Goal: Information Seeking & Learning: Learn about a topic

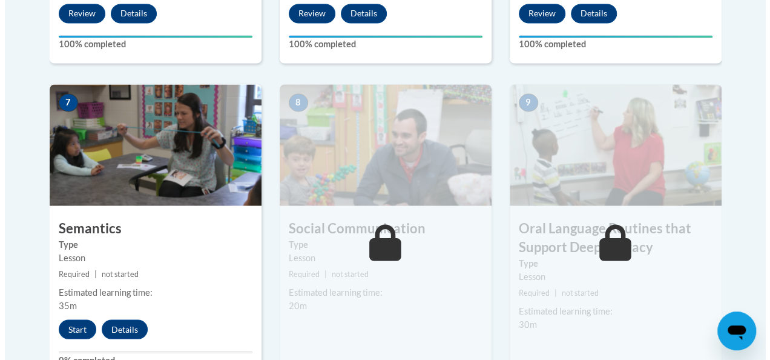
scroll to position [1023, 0]
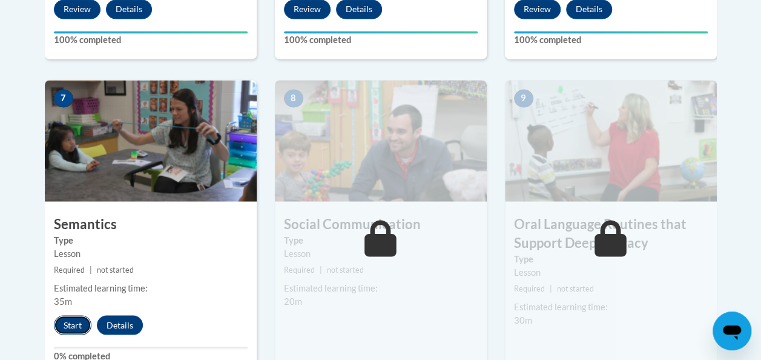
click at [68, 324] on button "Start" at bounding box center [73, 324] width 38 height 19
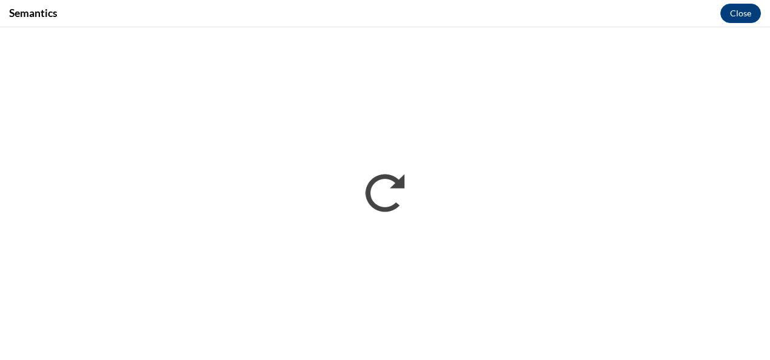
scroll to position [0, 0]
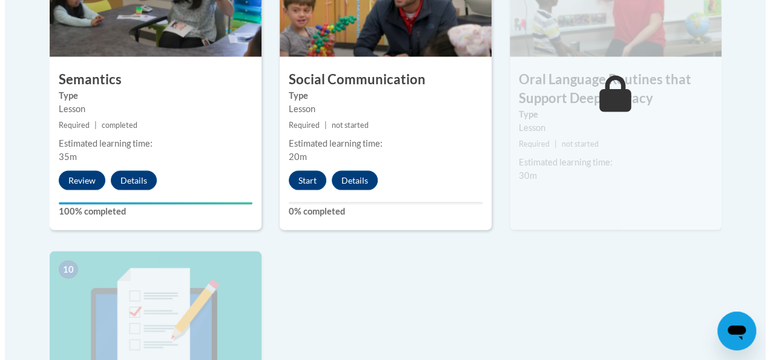
scroll to position [1173, 0]
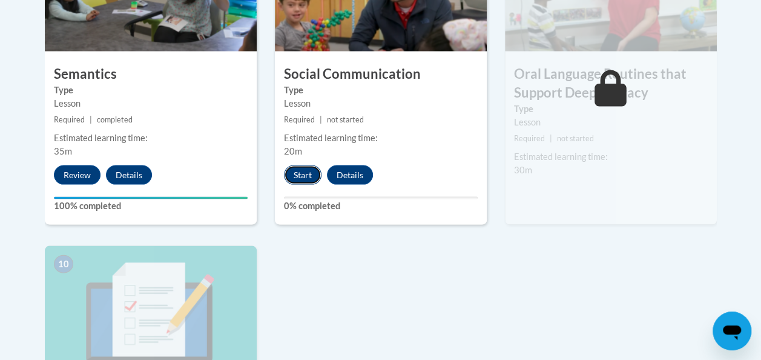
click at [308, 172] on button "Start" at bounding box center [303, 174] width 38 height 19
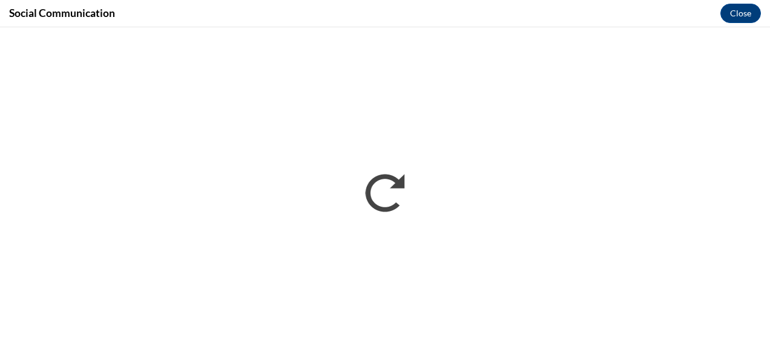
scroll to position [0, 0]
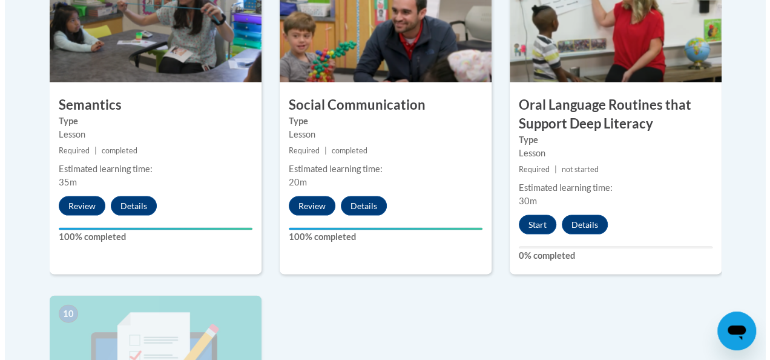
scroll to position [1143, 0]
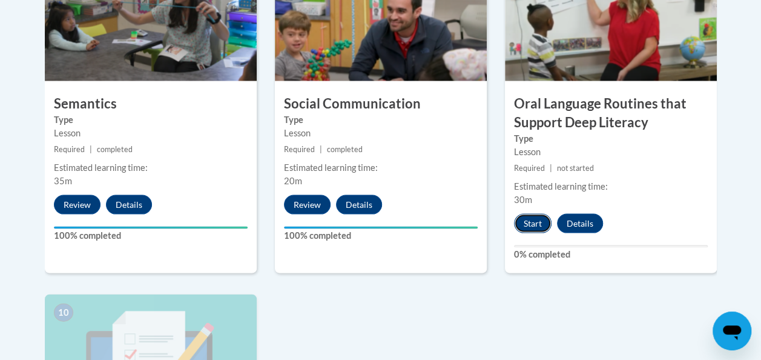
click at [538, 220] on button "Start" at bounding box center [533, 223] width 38 height 19
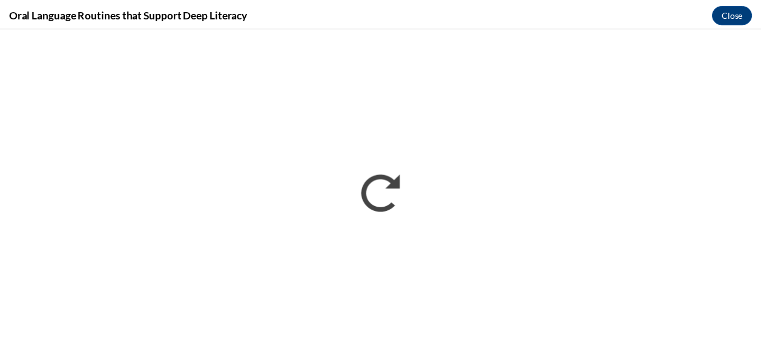
scroll to position [0, 0]
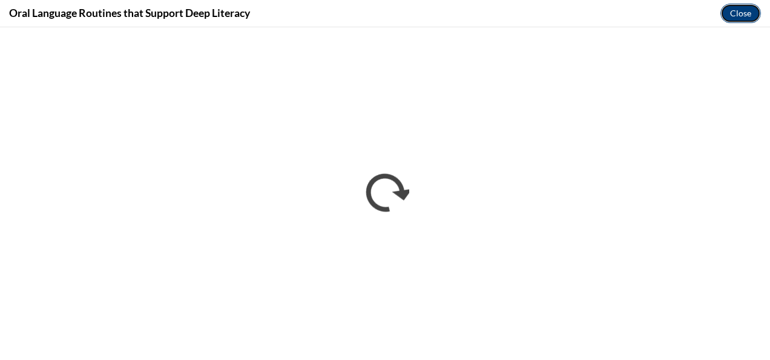
click at [739, 7] on button "Close" at bounding box center [740, 13] width 41 height 19
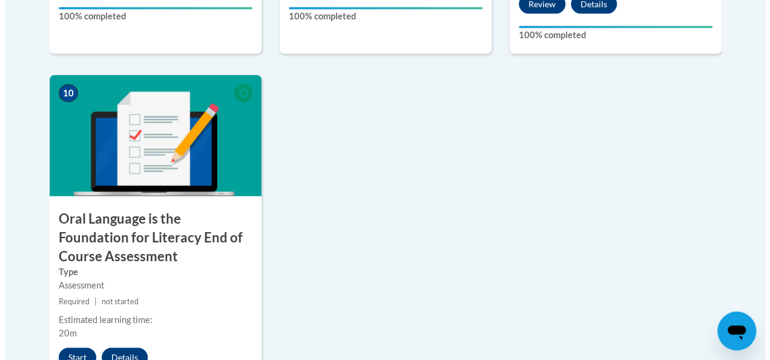
scroll to position [1373, 0]
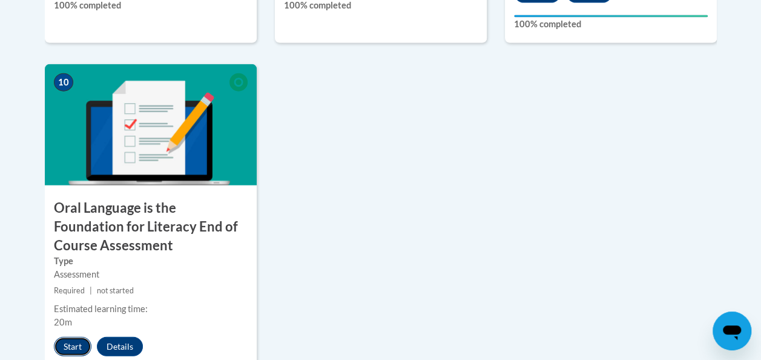
click at [74, 343] on button "Start" at bounding box center [73, 346] width 38 height 19
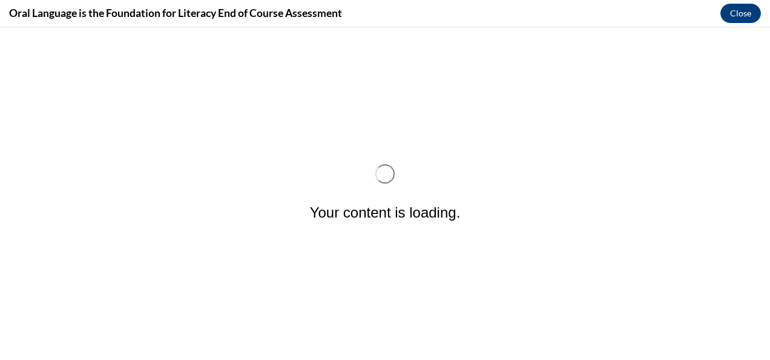
scroll to position [0, 0]
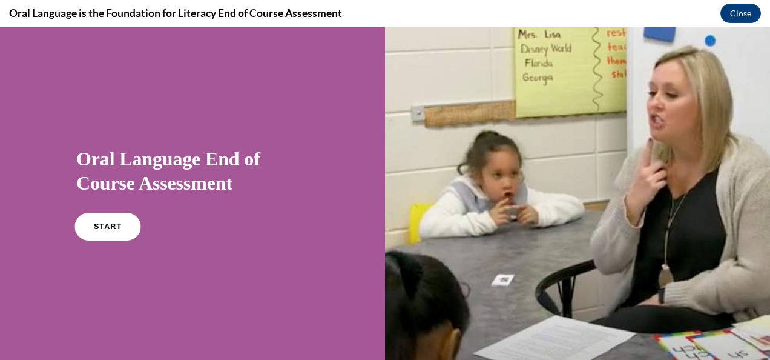
click at [111, 224] on span "START" at bounding box center [108, 226] width 28 height 9
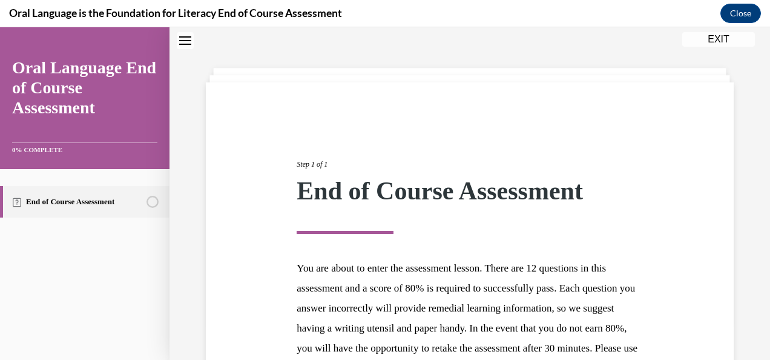
scroll to position [196, 0]
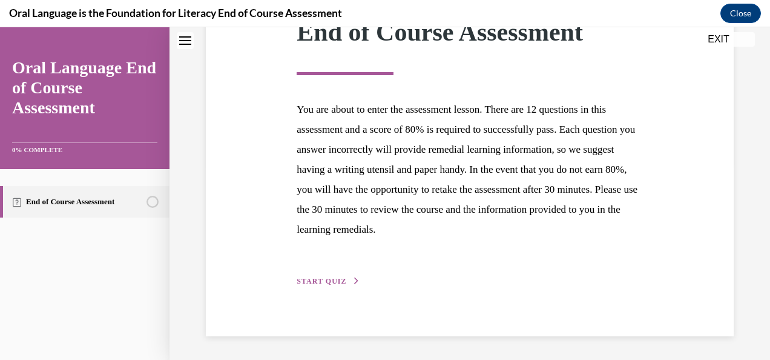
click at [321, 278] on span "START QUIZ" at bounding box center [322, 281] width 50 height 8
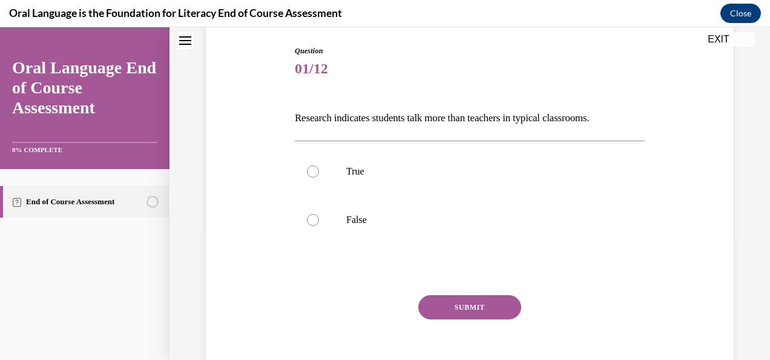
scroll to position [134, 0]
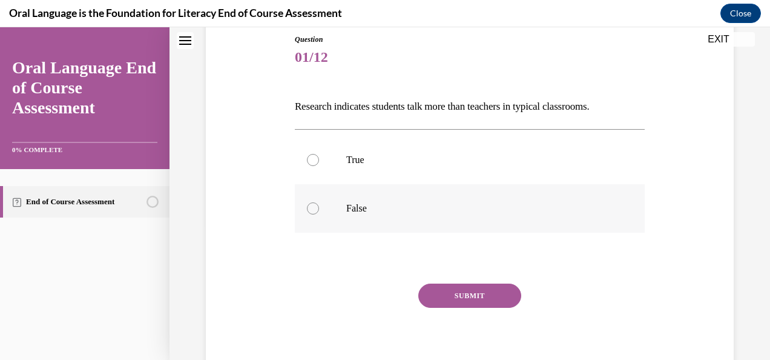
click at [428, 202] on p "False" at bounding box center [480, 208] width 268 height 12
click at [319, 202] on input "False" at bounding box center [313, 208] width 12 height 12
radio input "true"
click at [465, 288] on button "SUBMIT" at bounding box center [469, 295] width 103 height 24
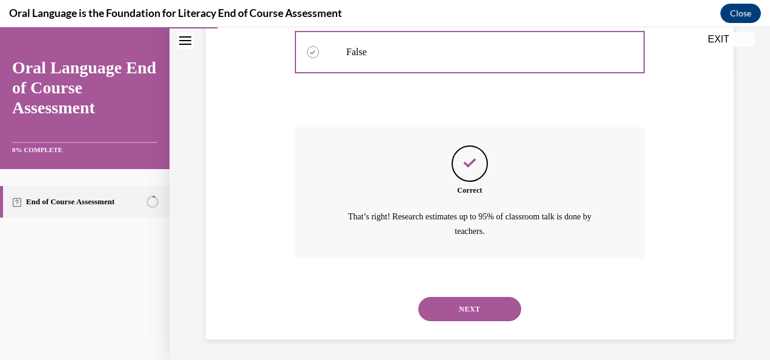
scroll to position [293, 0]
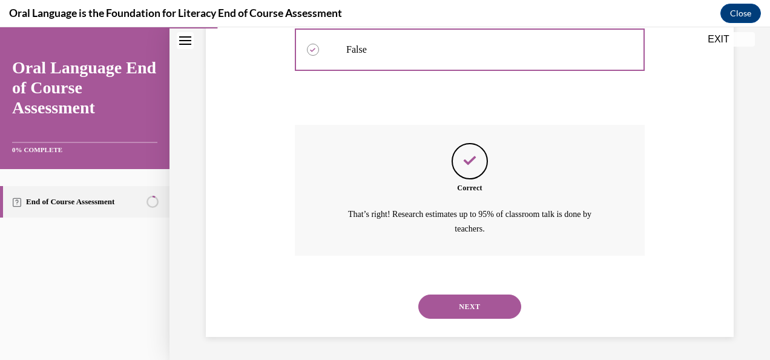
click at [467, 299] on button "NEXT" at bounding box center [469, 306] width 103 height 24
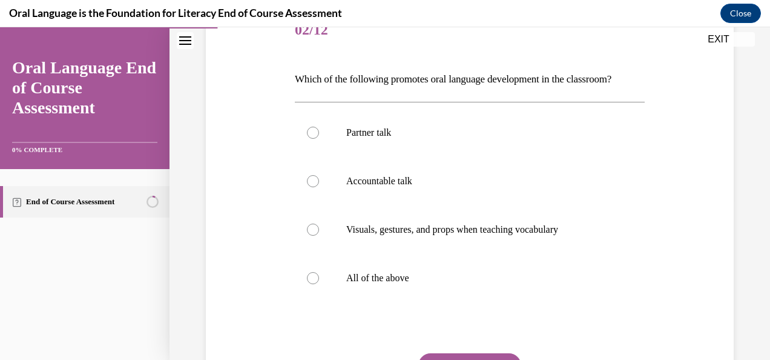
scroll to position [160, 0]
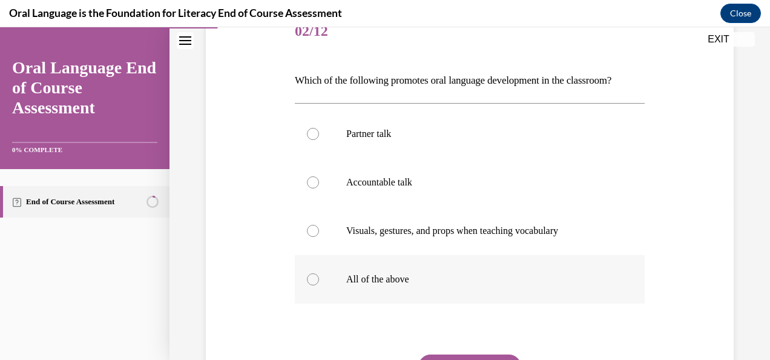
click at [318, 297] on label "All of the above" at bounding box center [470, 279] width 350 height 48
click at [318, 285] on input "All of the above" at bounding box center [313, 279] width 12 height 12
radio input "true"
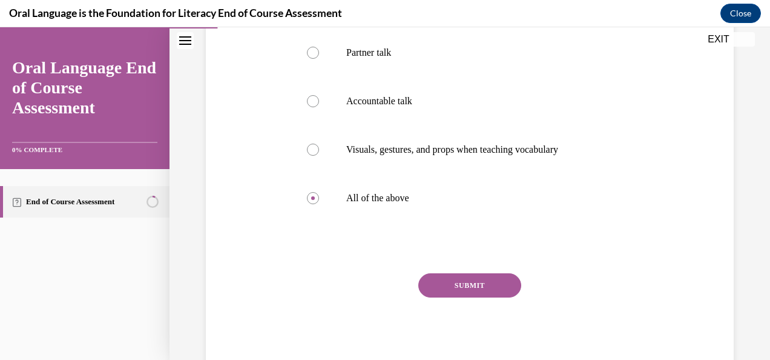
click at [450, 297] on button "SUBMIT" at bounding box center [469, 285] width 103 height 24
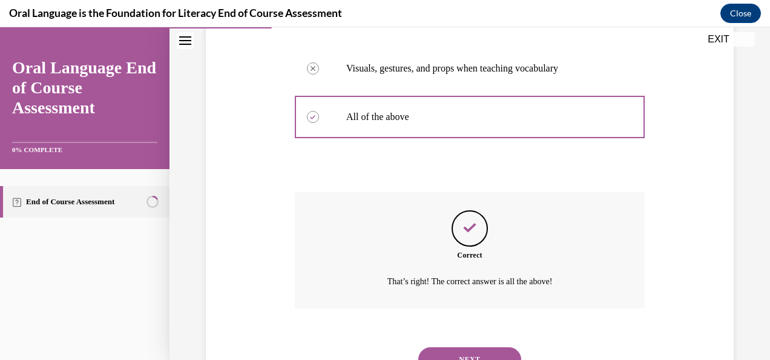
scroll to position [397, 0]
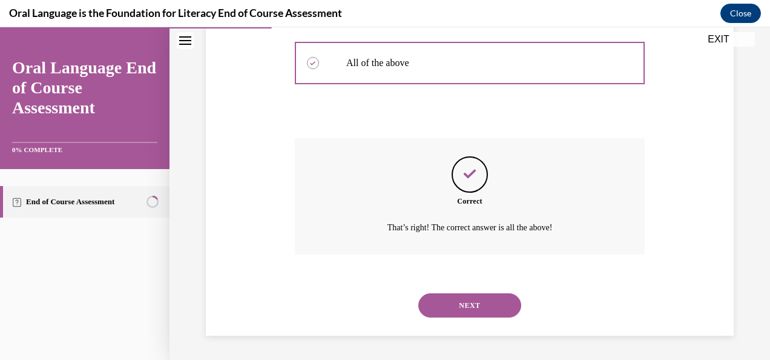
click at [468, 310] on button "NEXT" at bounding box center [469, 305] width 103 height 24
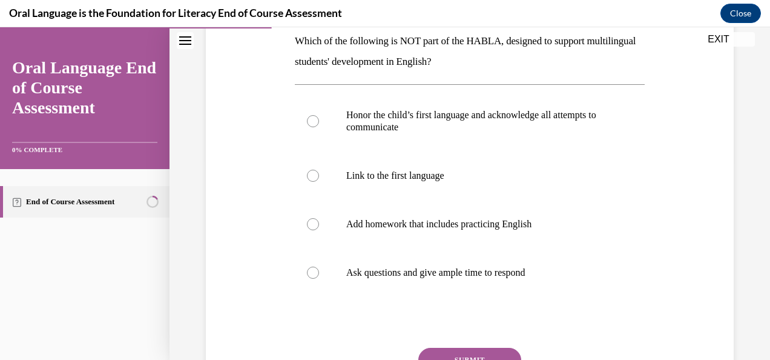
scroll to position [208, 0]
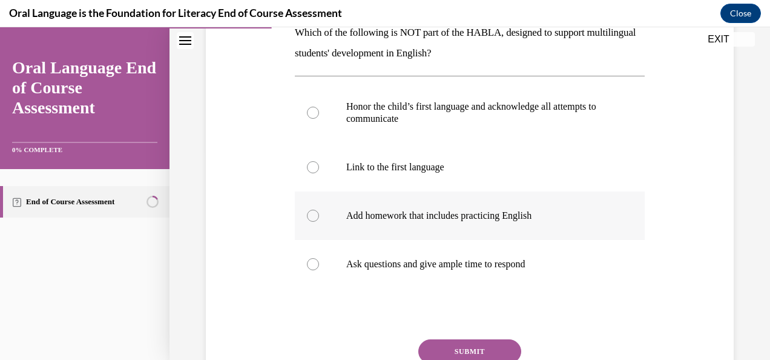
click at [309, 212] on div at bounding box center [313, 215] width 12 height 12
click at [309, 212] on input "Add homework that includes practicing English" at bounding box center [313, 215] width 12 height 12
radio input "true"
click at [475, 346] on button "SUBMIT" at bounding box center [469, 351] width 103 height 24
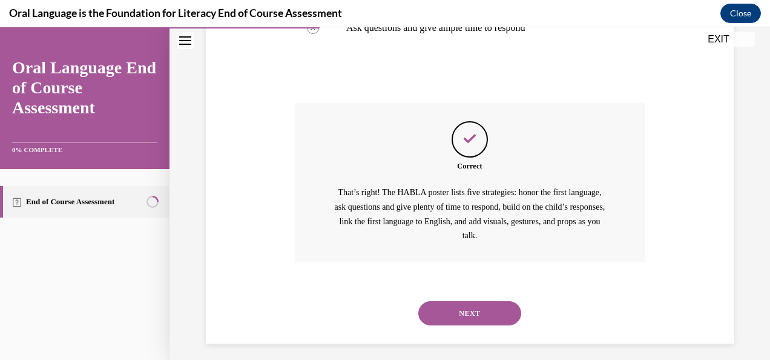
scroll to position [452, 0]
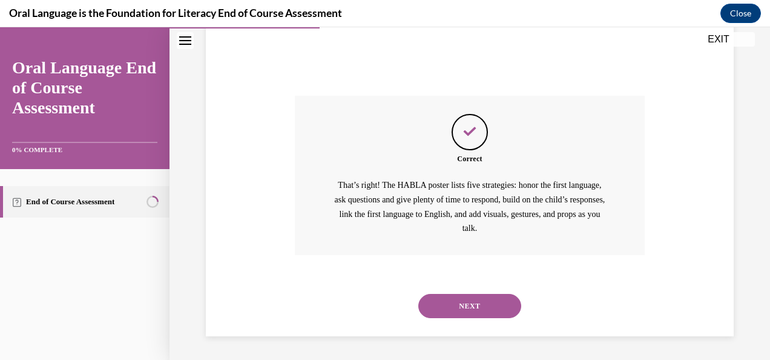
click at [454, 311] on button "NEXT" at bounding box center [469, 306] width 103 height 24
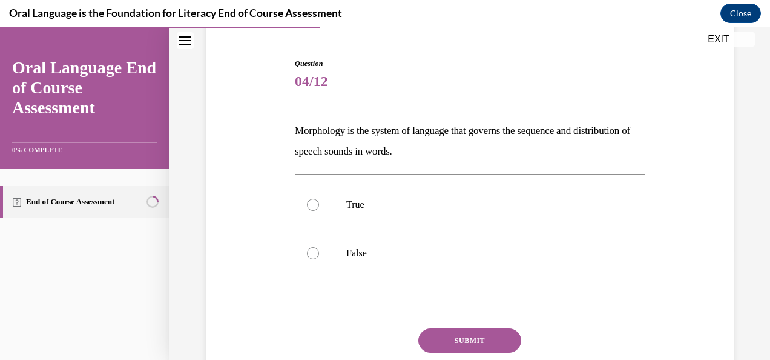
scroll to position [110, 0]
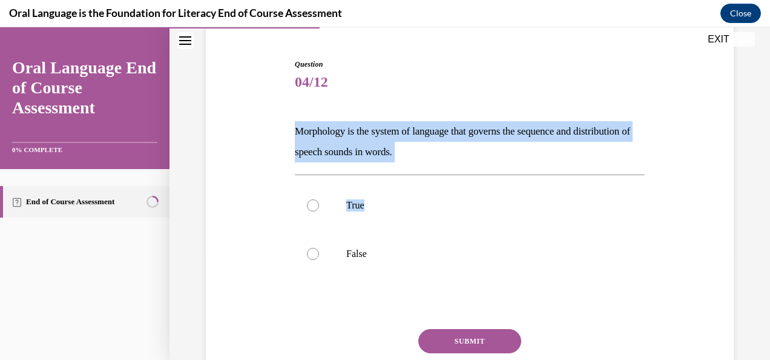
drag, startPoint x: 294, startPoint y: 130, endPoint x: 470, endPoint y: 165, distance: 179.0
click at [470, 165] on div "Question 04/12 Morphology is the system of language that governs the sequence a…" at bounding box center [470, 243] width 350 height 369
drag, startPoint x: 470, startPoint y: 165, endPoint x: 510, endPoint y: 169, distance: 40.2
click at [510, 169] on div "Question 04/12 Morphology is the system of language that governs the sequence a…" at bounding box center [470, 243] width 350 height 369
click at [476, 159] on p "Morphology is the system of language that governs the sequence and distribution…" at bounding box center [470, 141] width 350 height 41
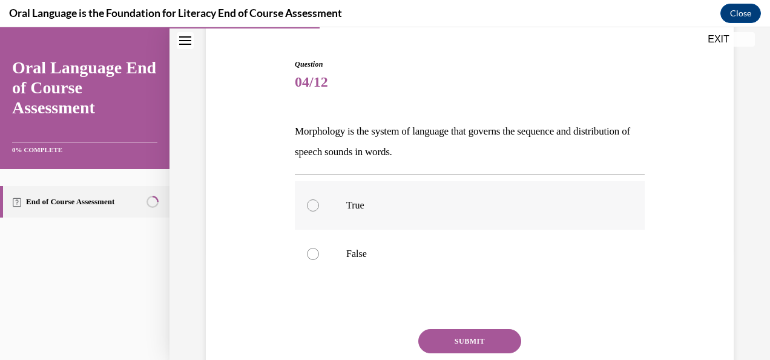
click at [312, 203] on div at bounding box center [313, 205] width 12 height 12
click at [312, 203] on input "True" at bounding box center [313, 205] width 12 height 12
radio input "true"
click at [479, 331] on button "SUBMIT" at bounding box center [469, 341] width 103 height 24
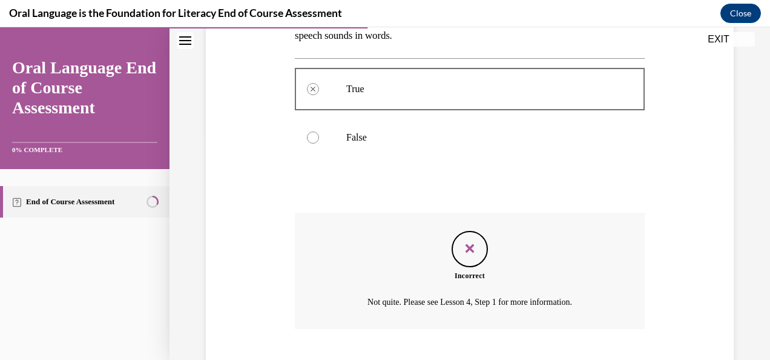
scroll to position [300, 0]
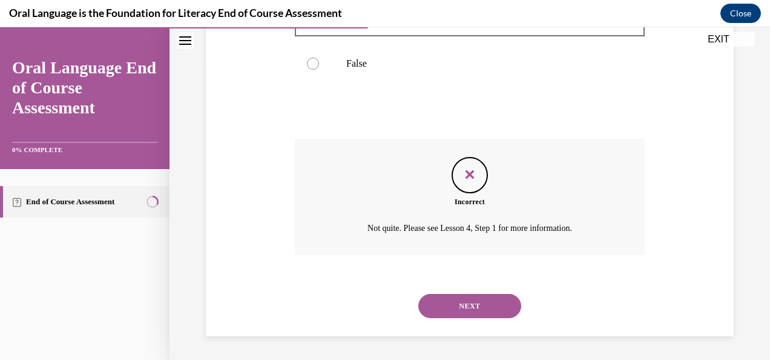
click at [464, 305] on button "NEXT" at bounding box center [469, 306] width 103 height 24
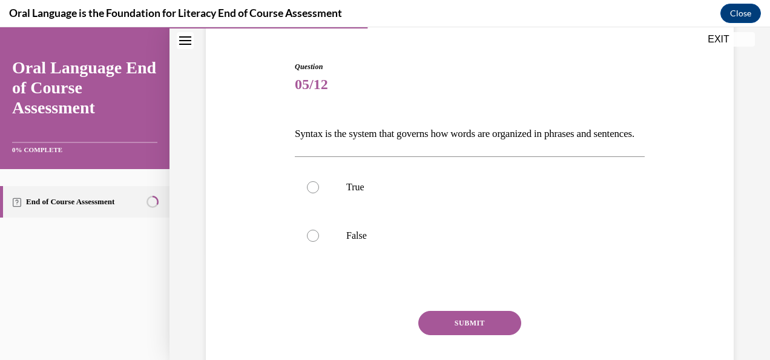
scroll to position [111, 0]
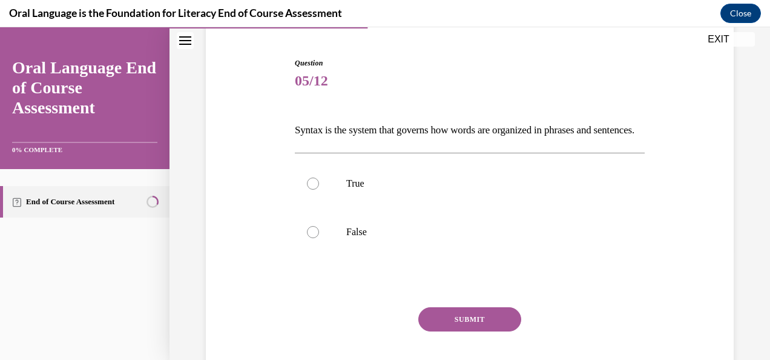
drag, startPoint x: 289, startPoint y: 126, endPoint x: 344, endPoint y: 145, distance: 58.4
click at [344, 145] on div "Question 05/12 Syntax is the system that governs how words are organized in phr…" at bounding box center [470, 213] width 534 height 385
copy p "Syntax is the system that governs how words are organized in phrases and senten…"
click at [361, 208] on label "True" at bounding box center [470, 183] width 350 height 48
click at [319, 189] on input "True" at bounding box center [313, 183] width 12 height 12
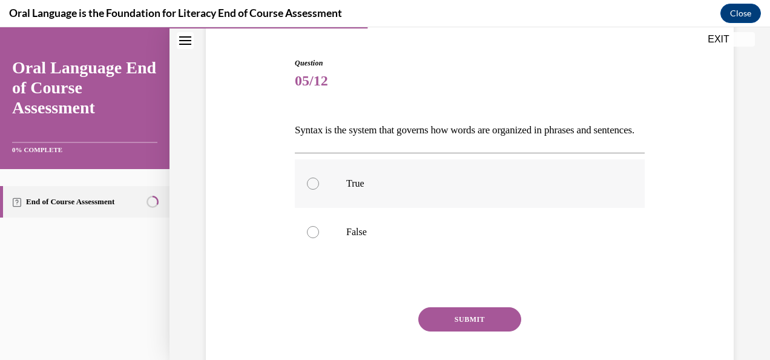
radio input "true"
click at [461, 331] on button "SUBMIT" at bounding box center [469, 319] width 103 height 24
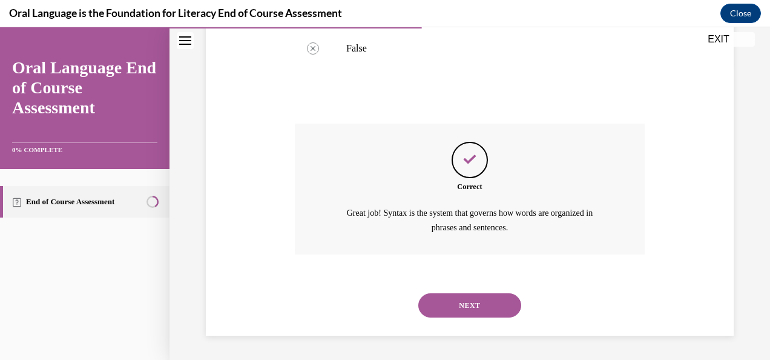
scroll to position [314, 0]
click at [476, 293] on button "NEXT" at bounding box center [469, 305] width 103 height 24
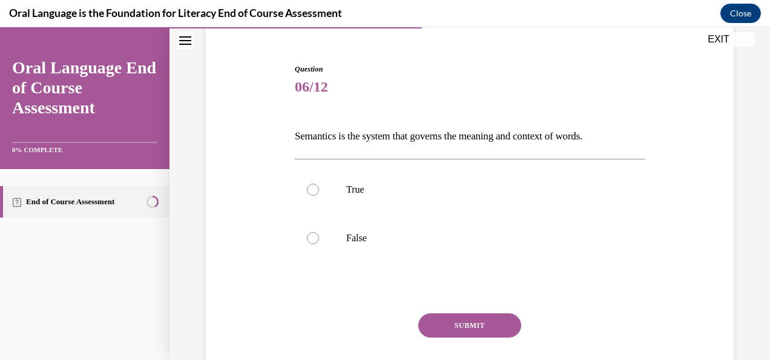
scroll to position [111, 0]
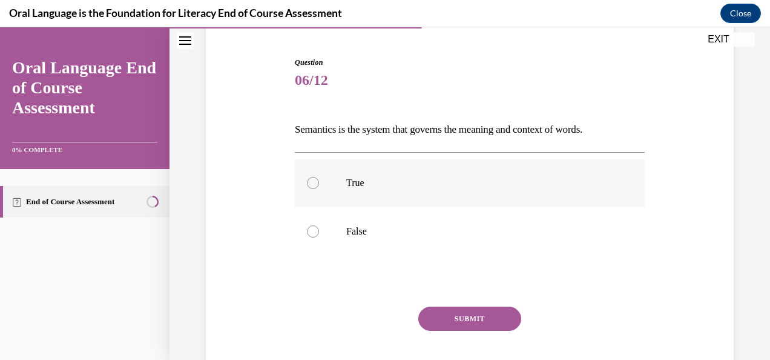
click at [310, 179] on div at bounding box center [313, 183] width 12 height 12
click at [310, 179] on input "True" at bounding box center [313, 183] width 12 height 12
radio input "true"
click at [447, 321] on button "SUBMIT" at bounding box center [469, 318] width 103 height 24
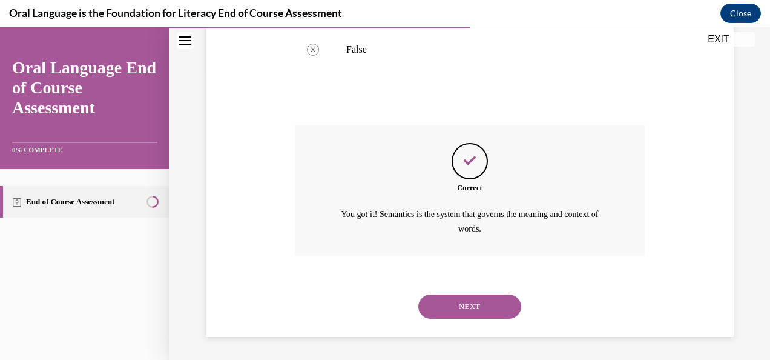
scroll to position [293, 0]
click at [461, 303] on button "NEXT" at bounding box center [469, 306] width 103 height 24
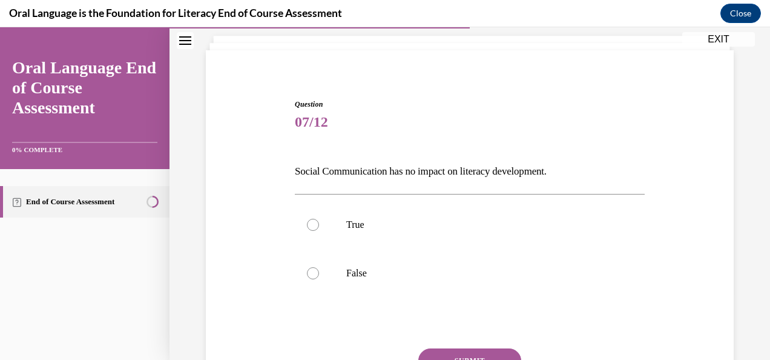
scroll to position [70, 0]
click at [416, 275] on p "False" at bounding box center [480, 272] width 268 height 12
click at [319, 275] on input "False" at bounding box center [313, 272] width 12 height 12
radio input "true"
click at [457, 352] on button "SUBMIT" at bounding box center [469, 359] width 103 height 24
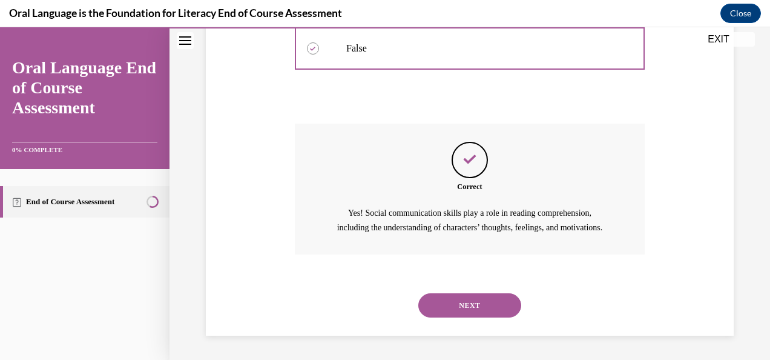
scroll to position [308, 0]
click at [463, 306] on button "NEXT" at bounding box center [469, 305] width 103 height 24
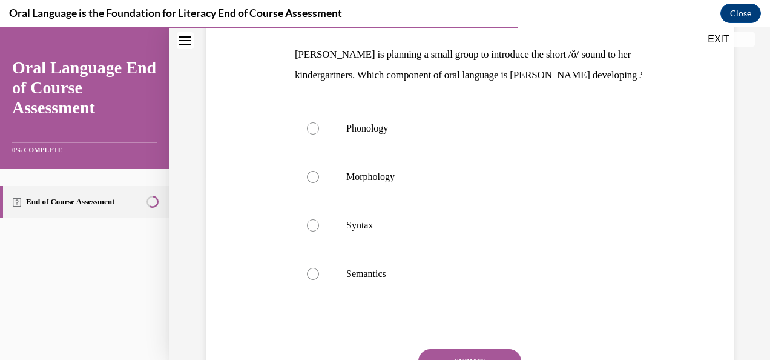
scroll to position [187, 0]
click at [314, 134] on div at bounding box center [313, 128] width 12 height 12
click at [314, 134] on input "Phonology" at bounding box center [313, 128] width 12 height 12
radio input "true"
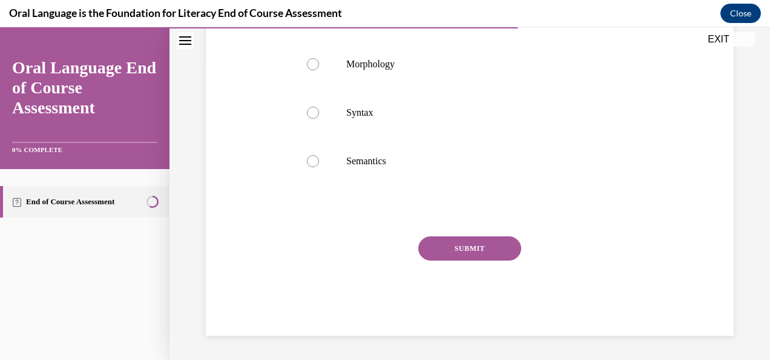
click at [470, 252] on button "SUBMIT" at bounding box center [469, 248] width 103 height 24
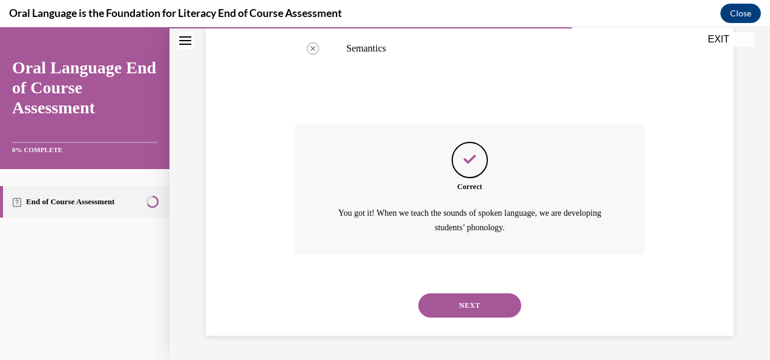
scroll to position [431, 0]
click at [470, 299] on button "NEXT" at bounding box center [469, 305] width 103 height 24
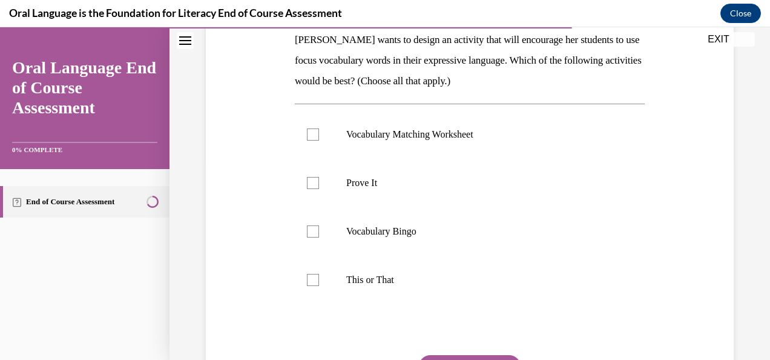
scroll to position [203, 0]
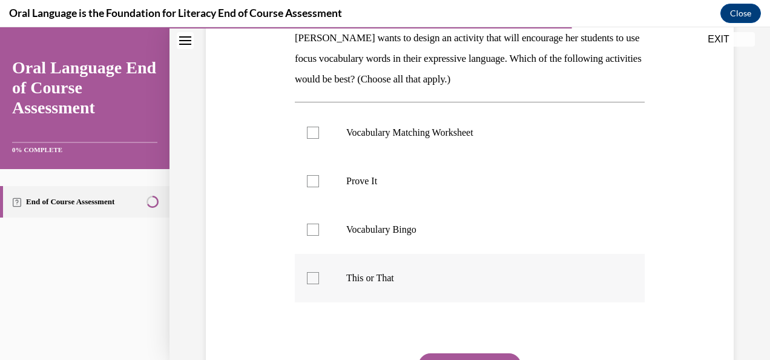
click at [432, 272] on p "This or That" at bounding box center [480, 278] width 268 height 12
click at [319, 272] on input "This or That" at bounding box center [313, 278] width 12 height 12
checkbox input "true"
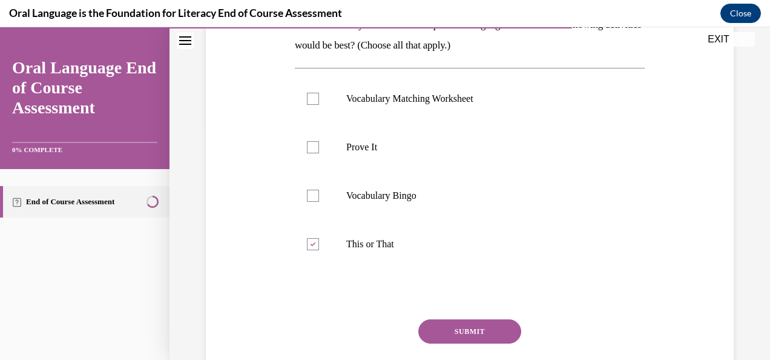
click at [487, 330] on button "SUBMIT" at bounding box center [469, 331] width 103 height 24
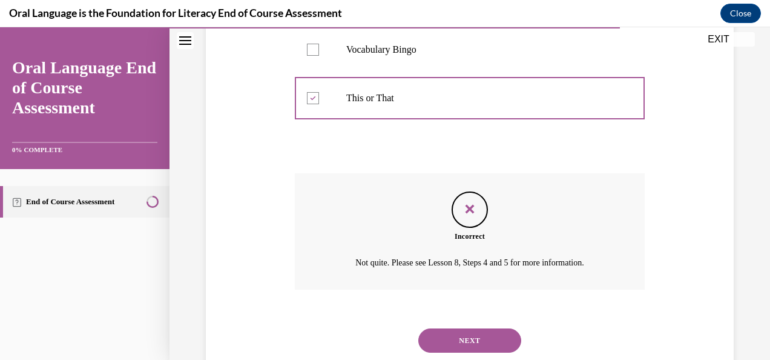
scroll to position [417, 0]
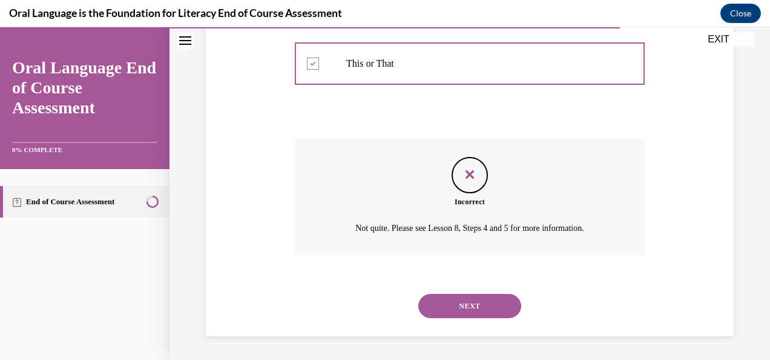
click at [472, 305] on button "NEXT" at bounding box center [469, 306] width 103 height 24
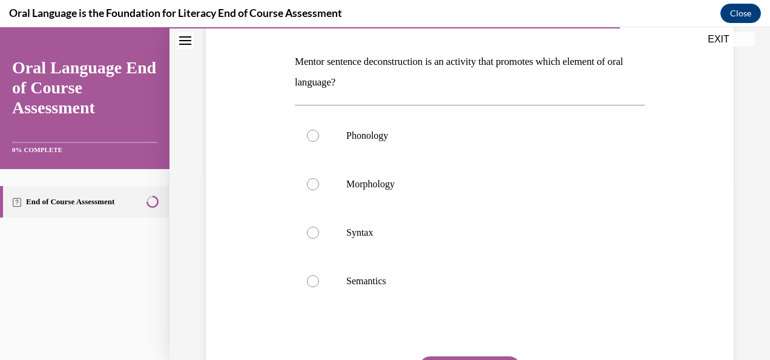
scroll to position [181, 0]
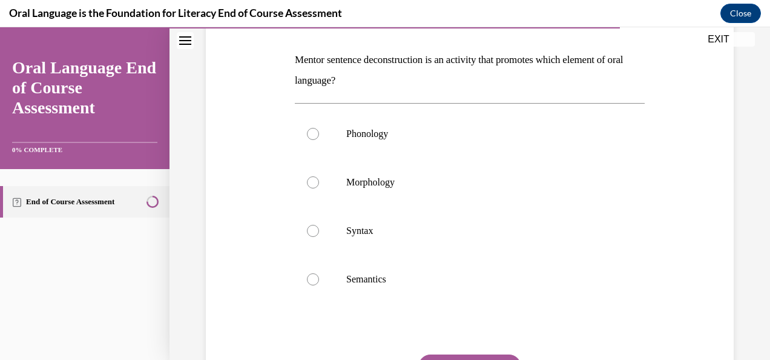
drag, startPoint x: 292, startPoint y: 58, endPoint x: 362, endPoint y: 79, distance: 73.5
click at [362, 79] on div "Question 10/12 Mentor sentence deconstruction is an activity that promotes whic…" at bounding box center [470, 211] width 356 height 484
copy p "Mentor sentence deconstruction is an activity that promotes which element of or…"
click at [327, 232] on label "Syntax" at bounding box center [470, 230] width 350 height 48
click at [319, 232] on input "Syntax" at bounding box center [313, 231] width 12 height 12
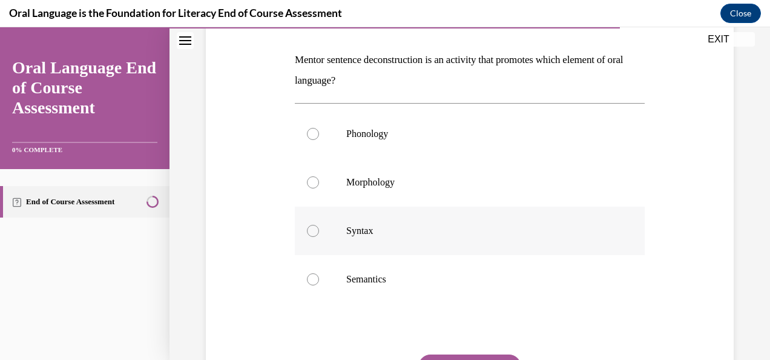
radio input "true"
click at [460, 355] on button "SUBMIT" at bounding box center [469, 366] width 103 height 24
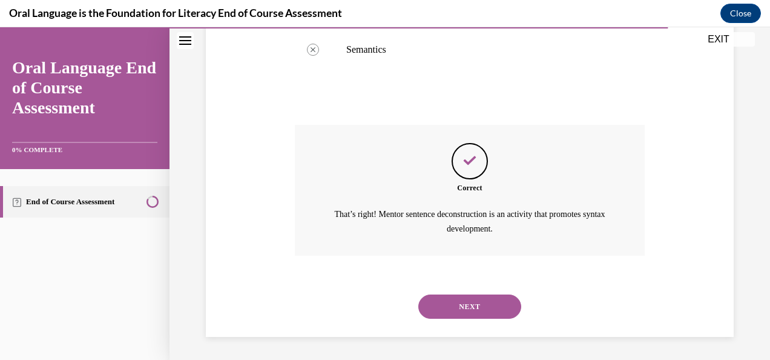
scroll to position [410, 0]
click at [476, 298] on button "NEXT" at bounding box center [469, 306] width 103 height 24
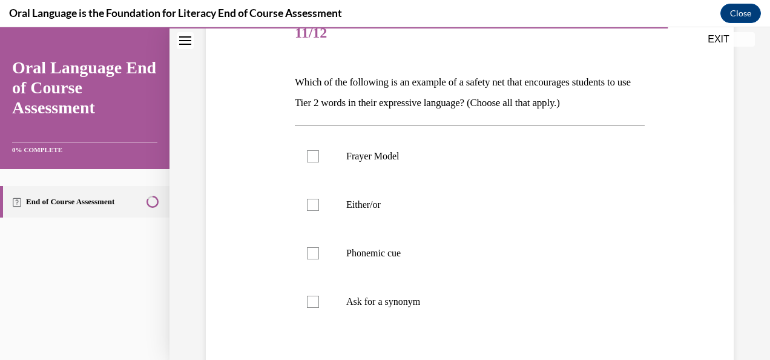
scroll to position [160, 0]
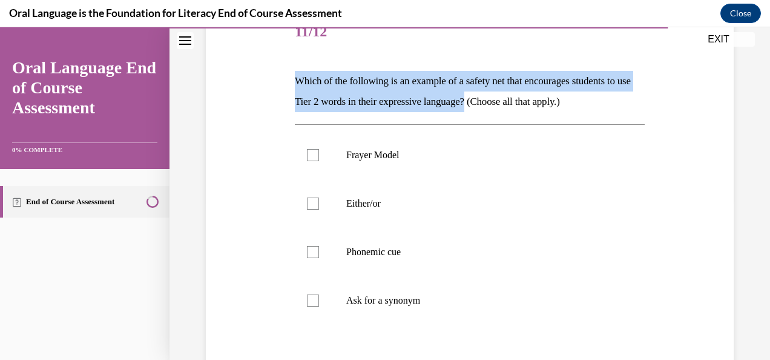
drag, startPoint x: 287, startPoint y: 77, endPoint x: 506, endPoint y: 99, distance: 220.2
click at [506, 99] on div "Question 11/12 Which of the following is an example of a safety net that encour…" at bounding box center [470, 223] width 534 height 502
copy p "Which of the following is an example of a safety net that encourages students t…"
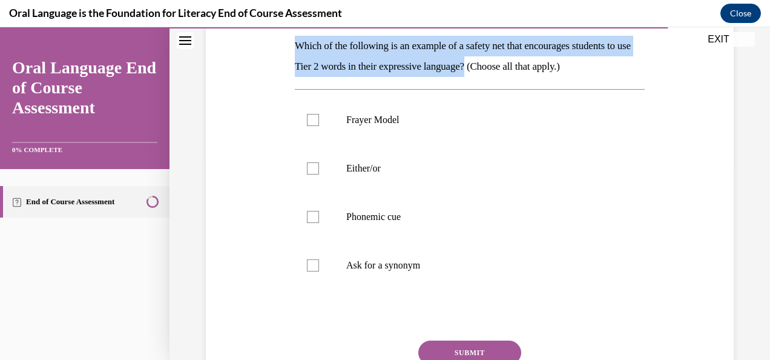
scroll to position [199, 0]
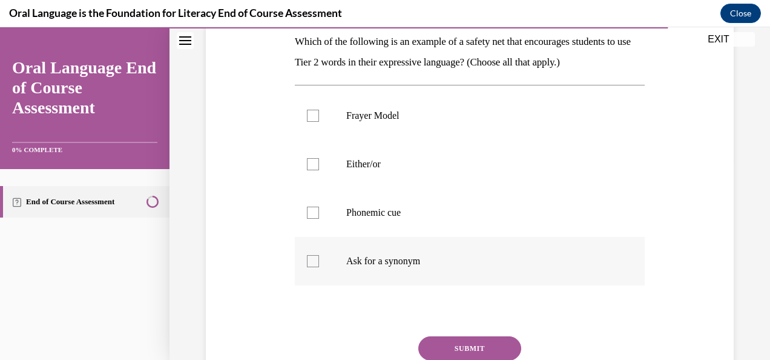
click at [323, 266] on label "Ask for a synonym" at bounding box center [470, 261] width 350 height 48
click at [319, 266] on input "Ask for a synonym" at bounding box center [313, 261] width 12 height 12
checkbox input "true"
click at [458, 341] on button "SUBMIT" at bounding box center [469, 348] width 103 height 24
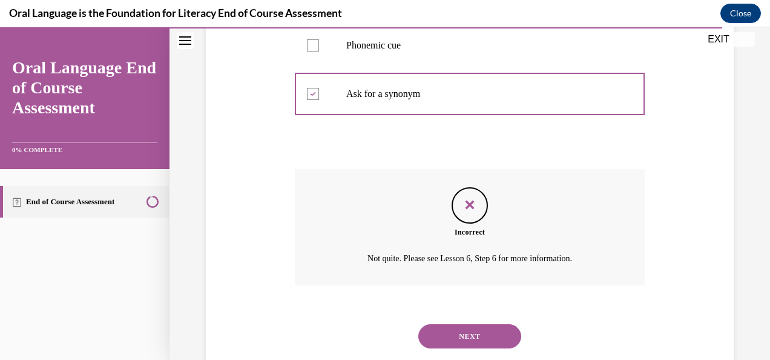
scroll to position [378, 0]
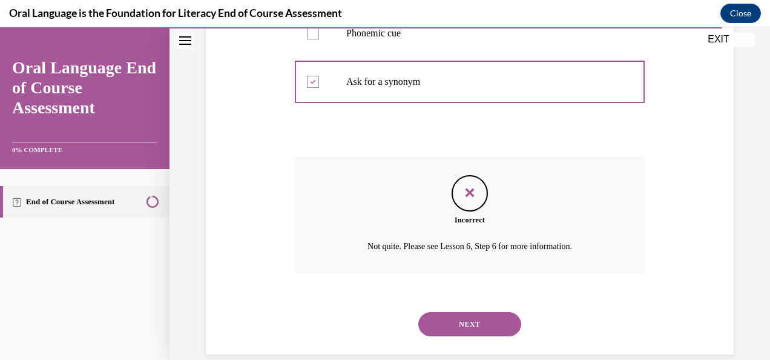
click at [479, 314] on button "NEXT" at bounding box center [469, 324] width 103 height 24
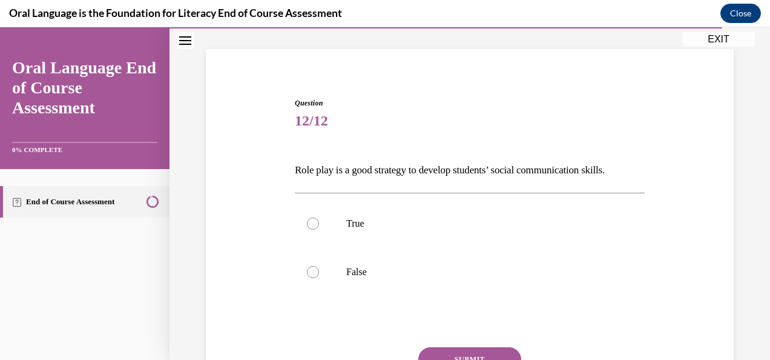
scroll to position [74, 0]
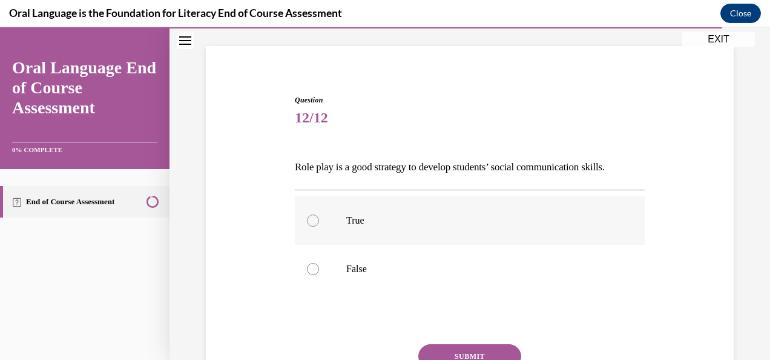
click at [301, 211] on label "True" at bounding box center [470, 220] width 350 height 48
click at [307, 214] on input "True" at bounding box center [313, 220] width 12 height 12
radio input "true"
click at [453, 346] on button "SUBMIT" at bounding box center [469, 356] width 103 height 24
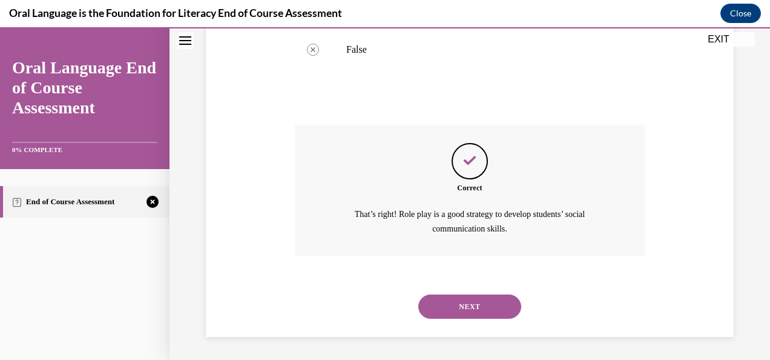
scroll to position [293, 0]
click at [490, 303] on button "NEXT" at bounding box center [469, 306] width 103 height 24
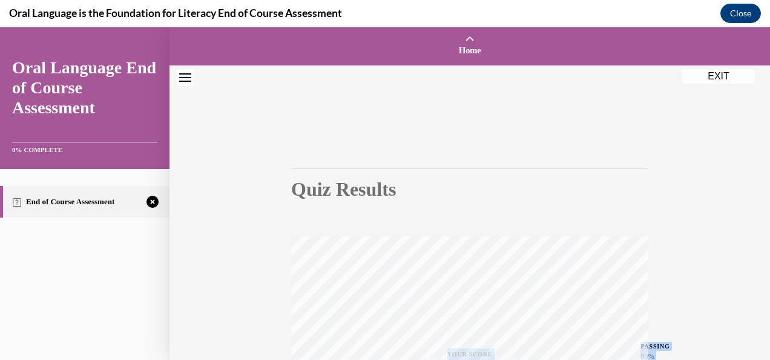
click at [490, 303] on div "Quiz Results PASSING 80% Your score 75% Failed PASSING 80% Your score Your scor…" at bounding box center [469, 356] width 357 height 473
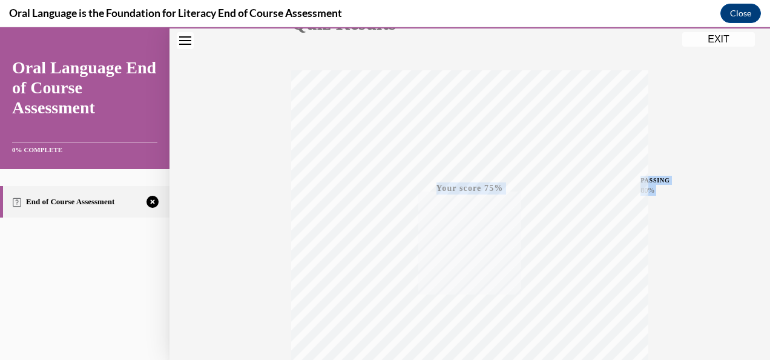
scroll to position [288, 0]
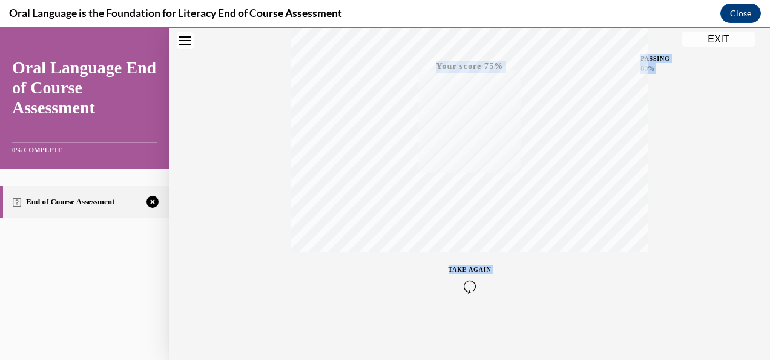
click at [465, 281] on icon "button" at bounding box center [470, 286] width 43 height 13
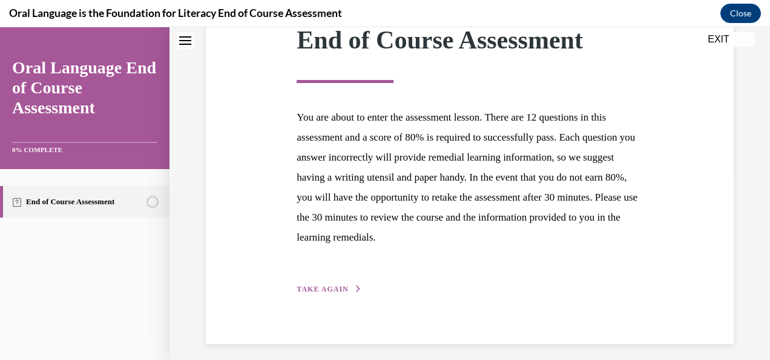
click at [331, 289] on span "TAKE AGAIN" at bounding box center [322, 289] width 51 height 8
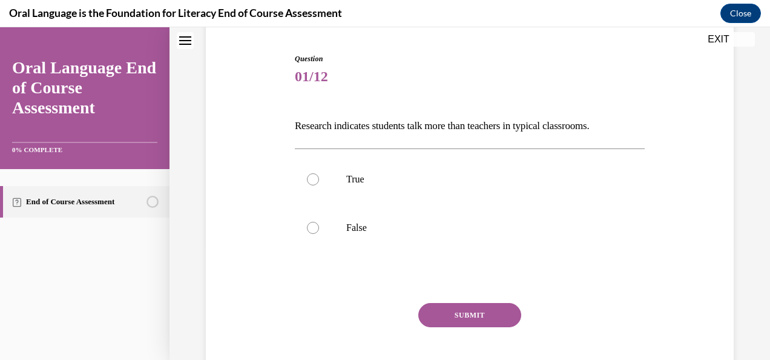
scroll to position [114, 0]
click at [342, 234] on label "False" at bounding box center [470, 228] width 350 height 48
click at [319, 234] on input "False" at bounding box center [313, 228] width 12 height 12
radio input "true"
click at [347, 185] on p "True" at bounding box center [480, 180] width 268 height 12
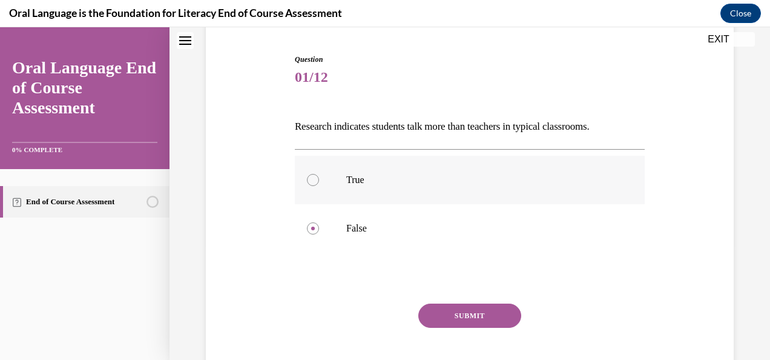
click at [319, 185] on input "True" at bounding box center [313, 180] width 12 height 12
radio input "true"
click at [349, 220] on label "False" at bounding box center [470, 228] width 350 height 48
click at [319, 222] on input "False" at bounding box center [313, 228] width 12 height 12
radio input "true"
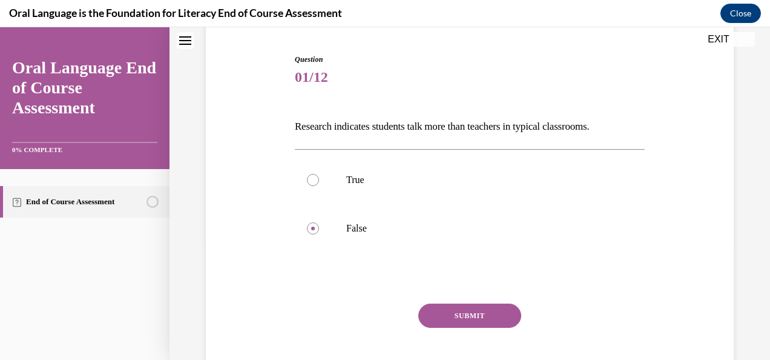
click at [444, 319] on button "SUBMIT" at bounding box center [469, 315] width 103 height 24
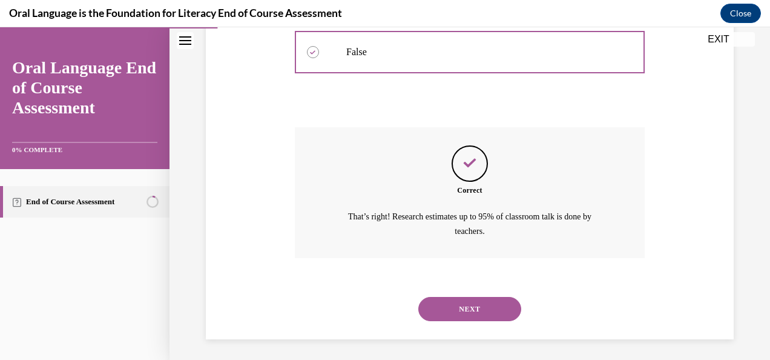
scroll to position [293, 0]
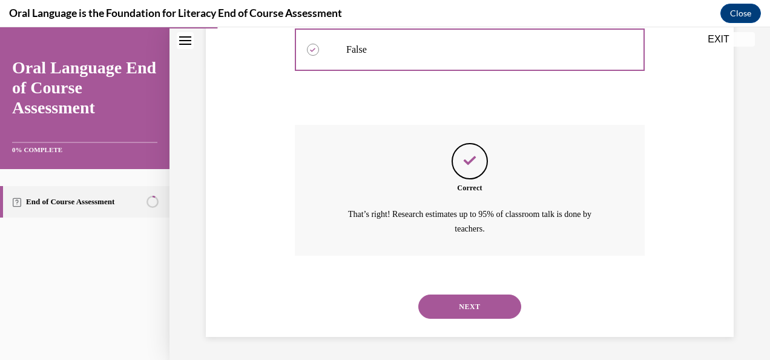
click at [462, 301] on button "NEXT" at bounding box center [469, 306] width 103 height 24
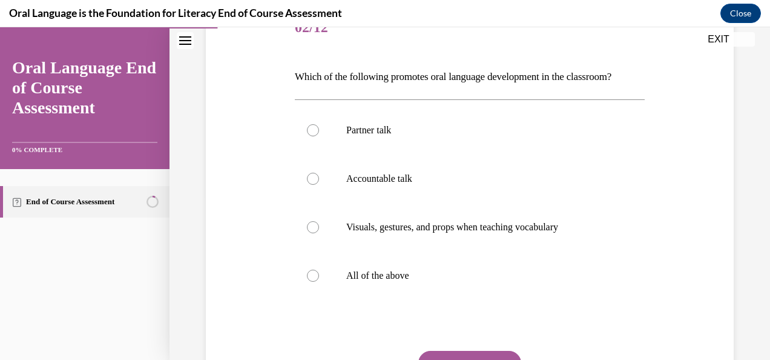
scroll to position [165, 0]
click at [310, 299] on label "All of the above" at bounding box center [470, 275] width 350 height 48
click at [310, 281] on input "All of the above" at bounding box center [313, 275] width 12 height 12
radio input "true"
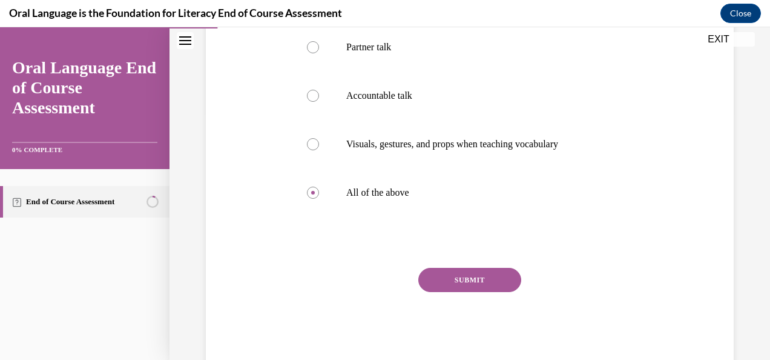
scroll to position [255, 0]
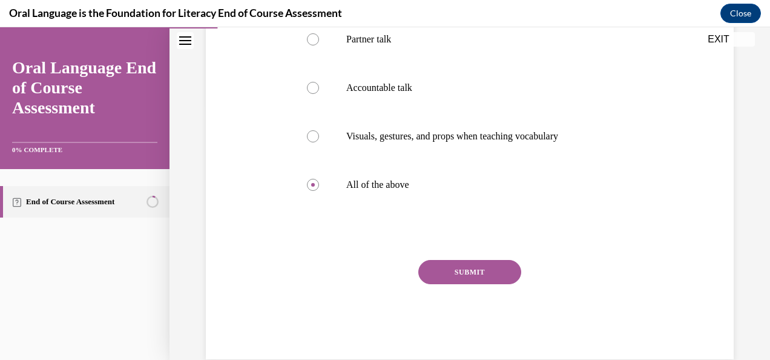
click at [493, 284] on button "SUBMIT" at bounding box center [469, 272] width 103 height 24
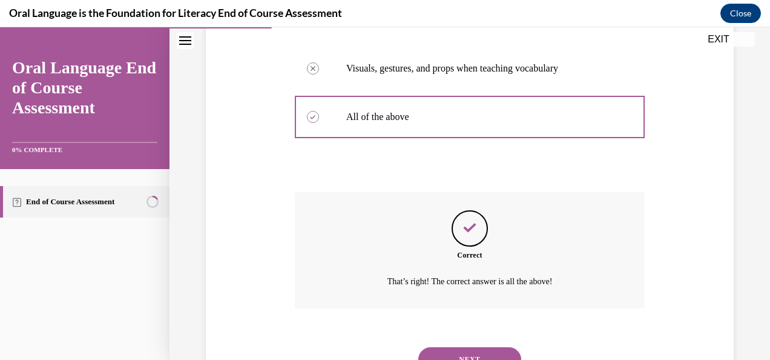
scroll to position [397, 0]
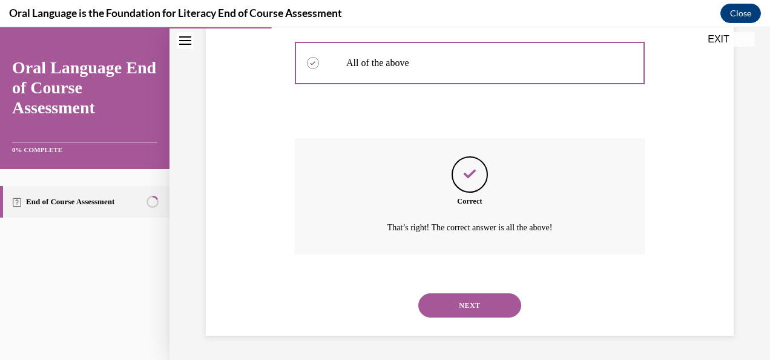
click at [473, 301] on button "NEXT" at bounding box center [469, 305] width 103 height 24
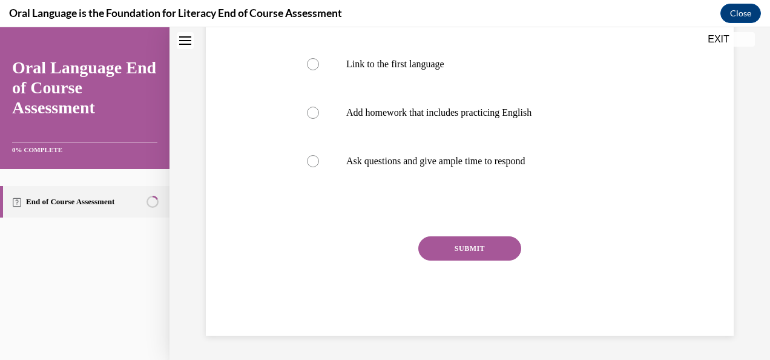
scroll to position [0, 0]
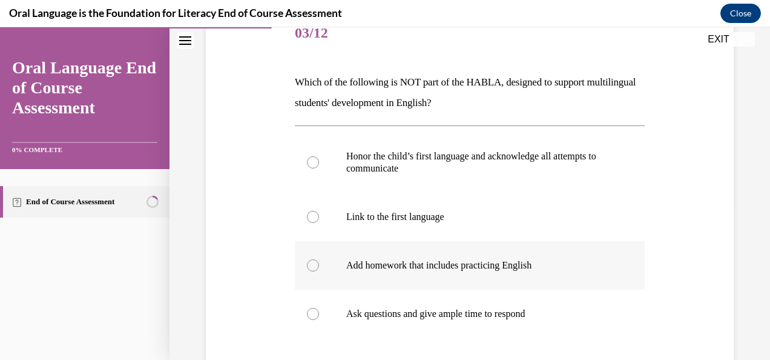
click at [462, 280] on label "Add homework that includes practicing English" at bounding box center [470, 265] width 350 height 48
click at [319, 271] on input "Add homework that includes practicing English" at bounding box center [313, 265] width 12 height 12
radio input "true"
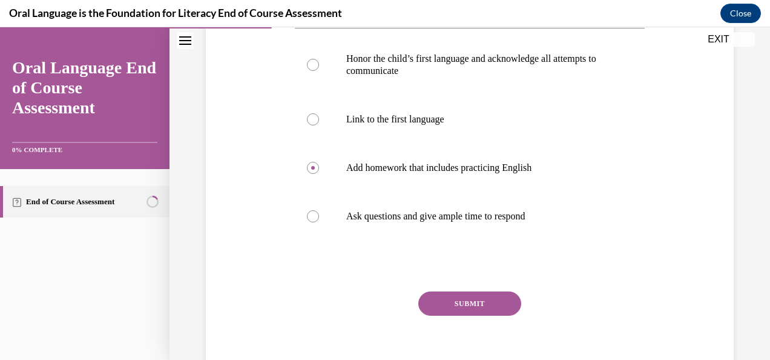
click at [456, 312] on button "SUBMIT" at bounding box center [469, 303] width 103 height 24
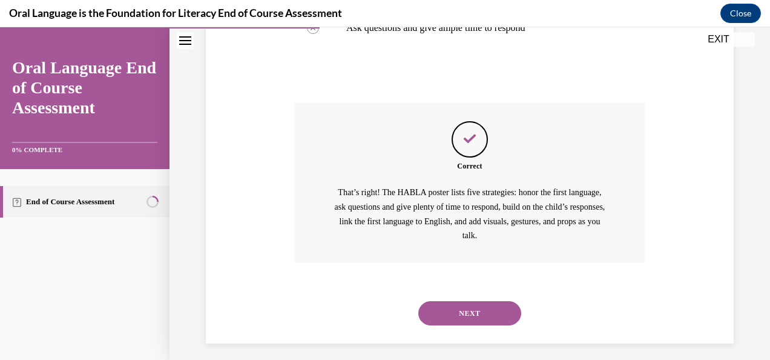
scroll to position [452, 0]
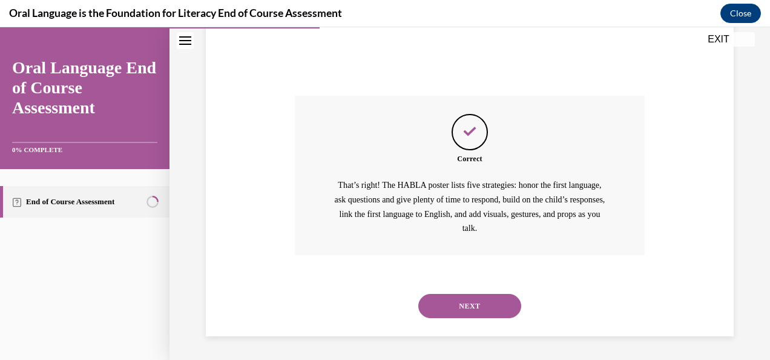
click at [456, 312] on button "NEXT" at bounding box center [469, 306] width 103 height 24
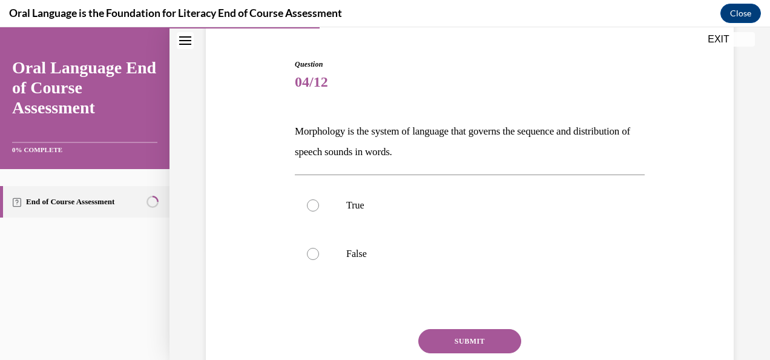
scroll to position [110, 0]
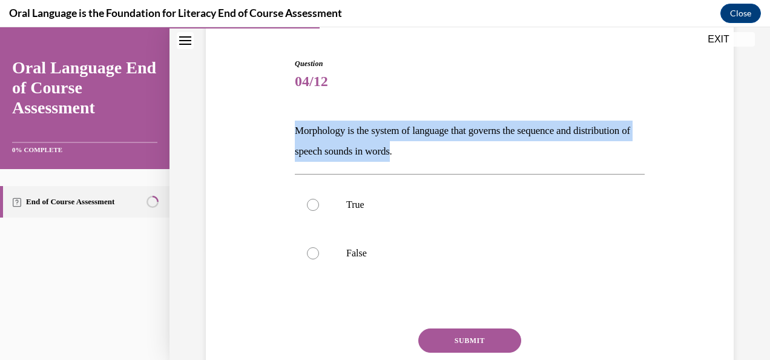
drag, startPoint x: 293, startPoint y: 128, endPoint x: 461, endPoint y: 153, distance: 170.1
click at [461, 153] on p "Morphology is the system of language that governs the sequence and distribution…" at bounding box center [470, 140] width 350 height 41
copy p "Morphology is the system of language that governs the sequence and distribution…"
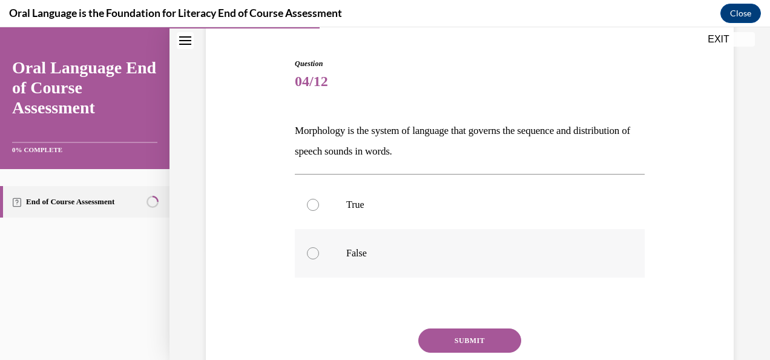
click at [331, 244] on label "False" at bounding box center [470, 253] width 350 height 48
click at [319, 247] on input "False" at bounding box center [313, 253] width 12 height 12
radio input "true"
click at [466, 327] on div "Question 04/12 Morphology is the system of language that governs the sequence a…" at bounding box center [470, 242] width 350 height 369
click at [467, 338] on button "SUBMIT" at bounding box center [469, 340] width 103 height 24
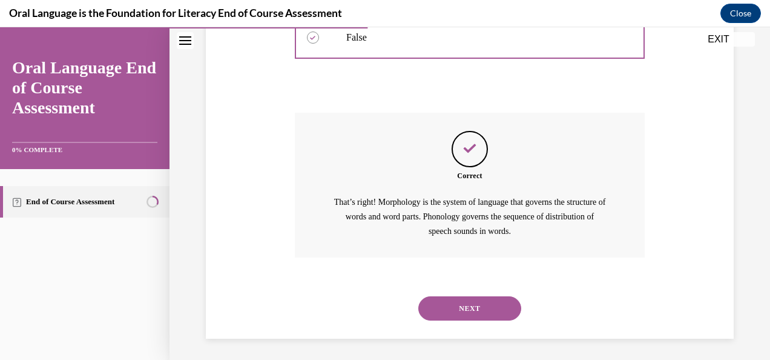
scroll to position [328, 0]
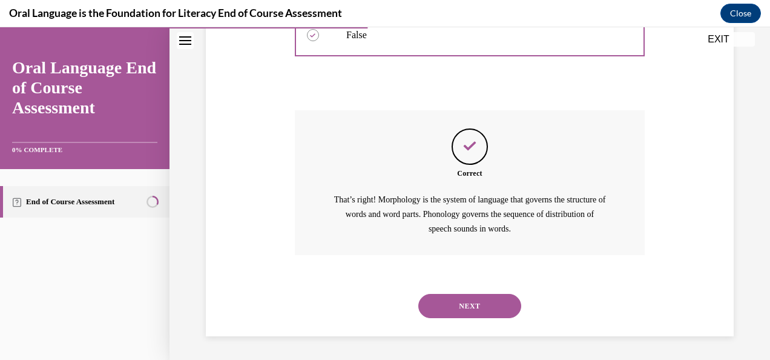
click at [472, 308] on button "NEXT" at bounding box center [469, 306] width 103 height 24
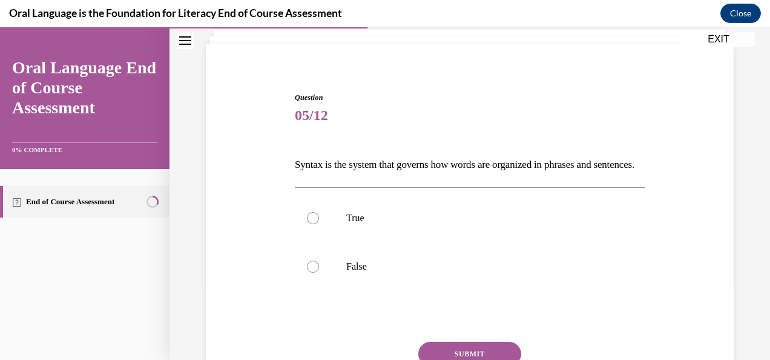
scroll to position [79, 0]
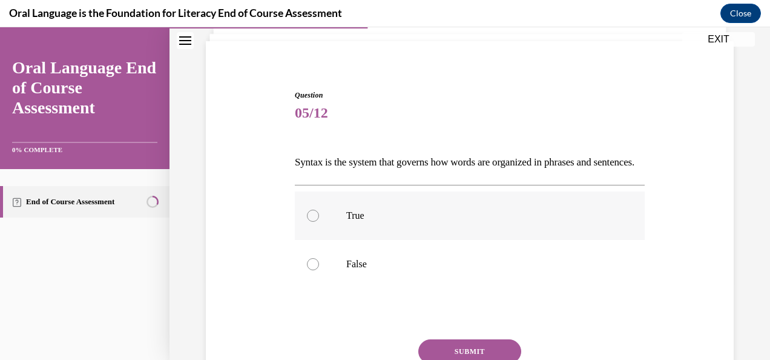
click at [304, 239] on label "True" at bounding box center [470, 215] width 350 height 48
click at [307, 222] on input "True" at bounding box center [313, 215] width 12 height 12
radio input "true"
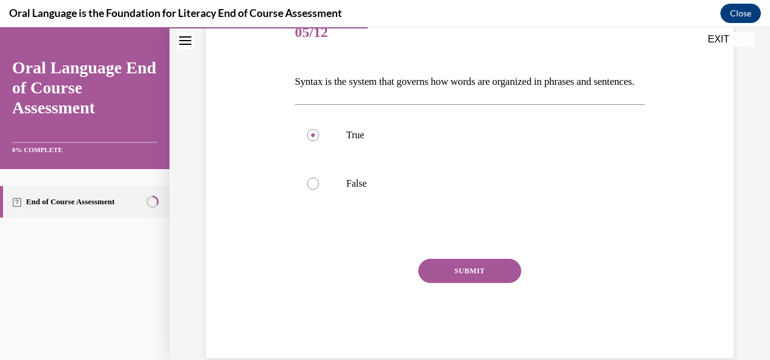
scroll to position [160, 0]
click at [462, 282] on button "SUBMIT" at bounding box center [469, 270] width 103 height 24
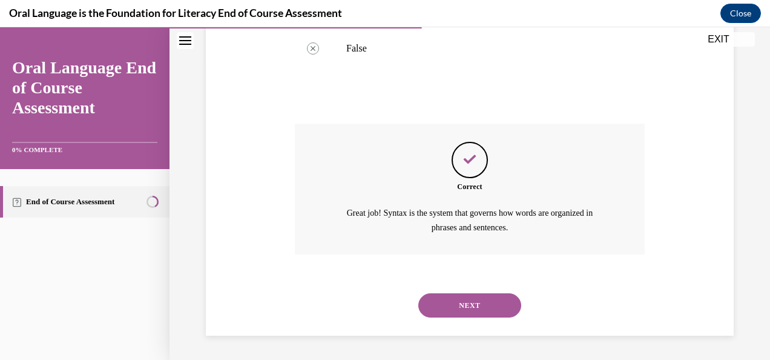
scroll to position [314, 0]
click at [462, 286] on div "NEXT" at bounding box center [470, 305] width 350 height 48
click at [461, 304] on button "NEXT" at bounding box center [469, 305] width 103 height 24
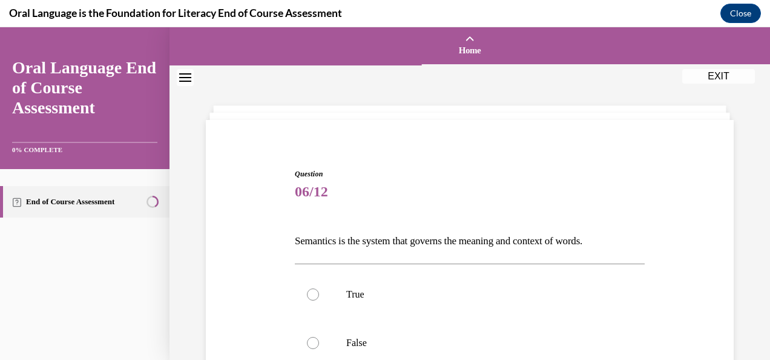
scroll to position [71, 0]
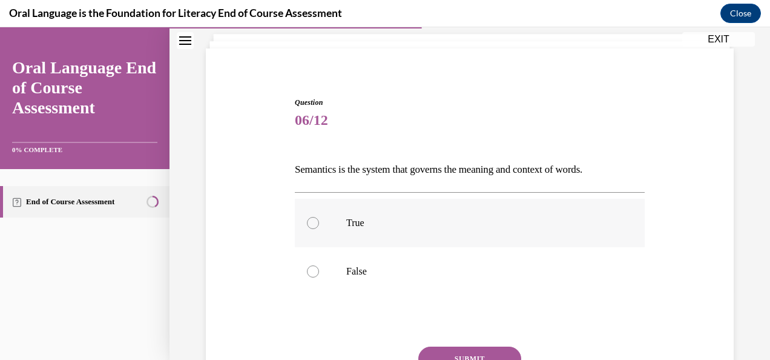
click at [309, 228] on div at bounding box center [313, 223] width 12 height 12
click at [309, 228] on input "True" at bounding box center [313, 223] width 12 height 12
radio input "true"
click at [464, 347] on button "SUBMIT" at bounding box center [469, 358] width 103 height 24
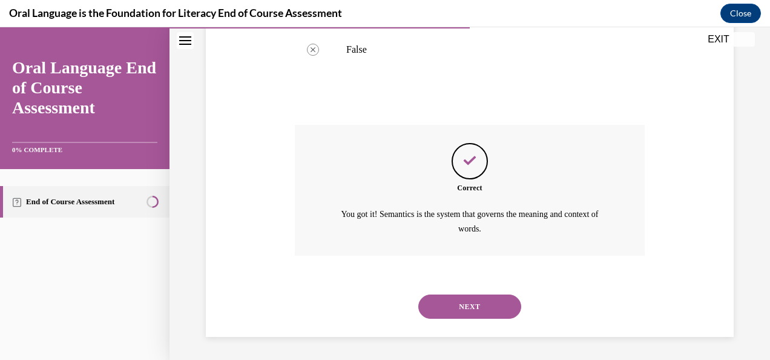
scroll to position [293, 0]
click at [475, 316] on button "NEXT" at bounding box center [469, 306] width 103 height 24
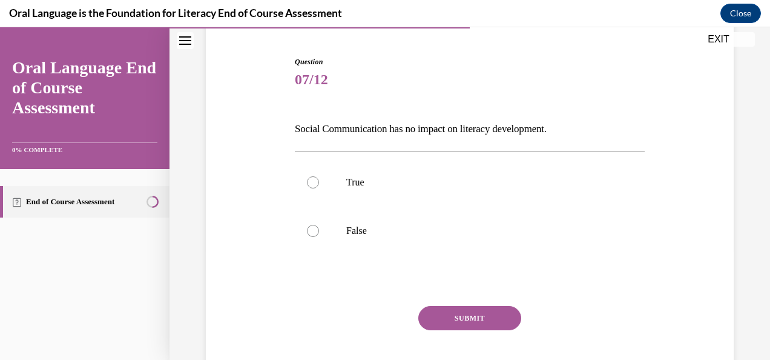
scroll to position [113, 0]
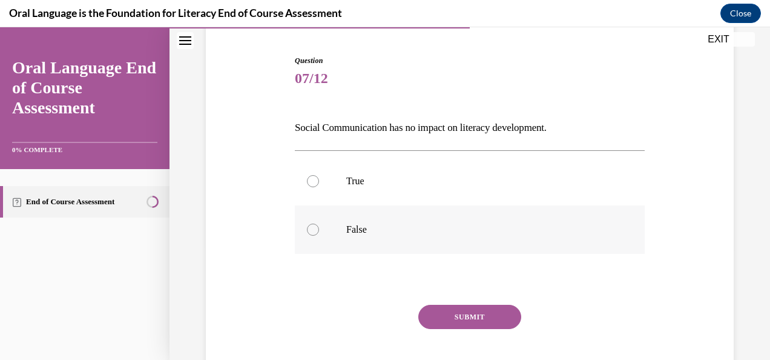
click at [362, 233] on p "False" at bounding box center [480, 229] width 268 height 12
click at [319, 233] on input "False" at bounding box center [313, 229] width 12 height 12
radio input "true"
click at [466, 324] on button "SUBMIT" at bounding box center [469, 316] width 103 height 24
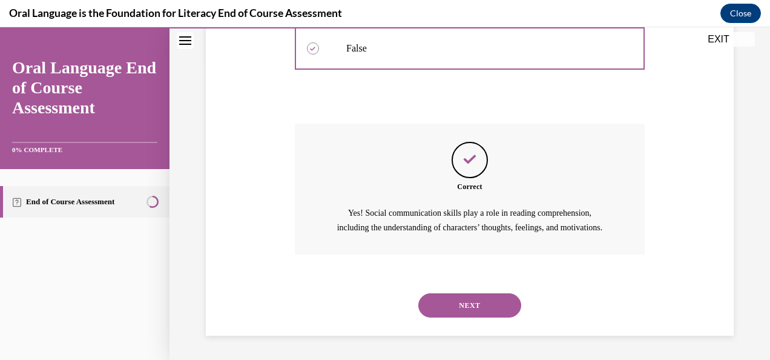
scroll to position [308, 0]
click at [466, 301] on button "NEXT" at bounding box center [469, 305] width 103 height 24
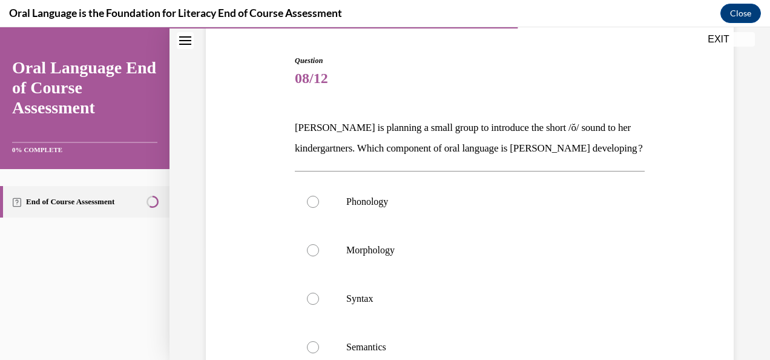
scroll to position [143, 0]
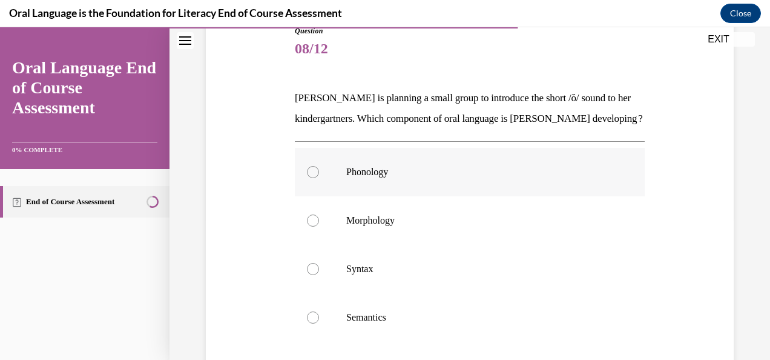
click at [320, 188] on label "Phonology" at bounding box center [470, 172] width 350 height 48
click at [319, 178] on input "Phonology" at bounding box center [313, 172] width 12 height 12
radio input "true"
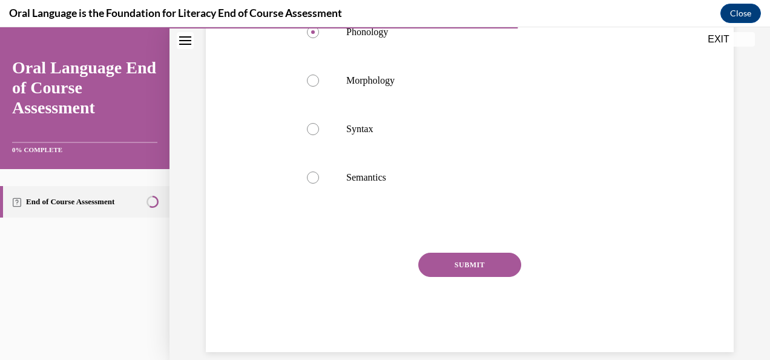
click at [479, 277] on button "SUBMIT" at bounding box center [469, 264] width 103 height 24
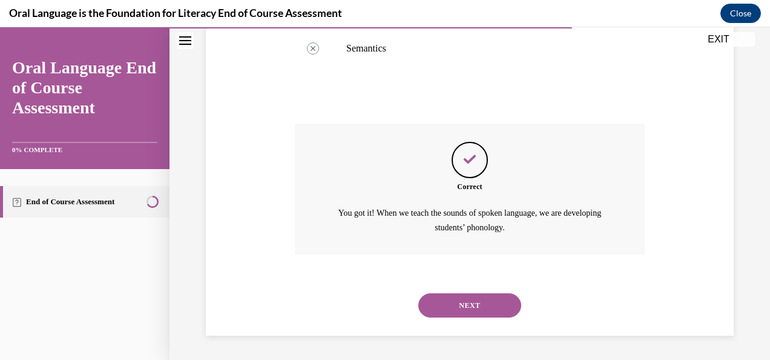
scroll to position [431, 0]
click at [479, 294] on button "NEXT" at bounding box center [469, 305] width 103 height 24
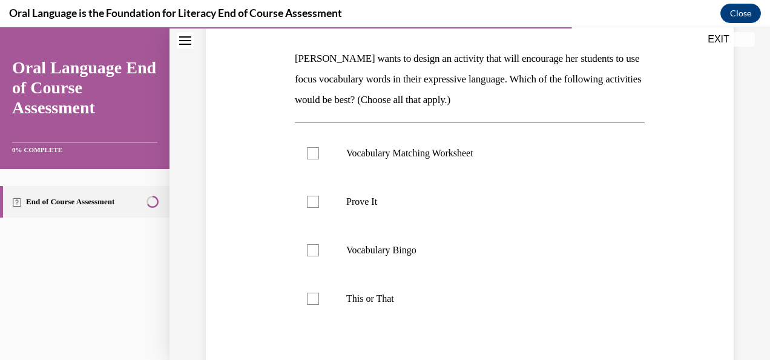
scroll to position [183, 0]
click at [317, 300] on label "This or That" at bounding box center [470, 298] width 350 height 48
click at [317, 300] on input "This or That" at bounding box center [313, 298] width 12 height 12
checkbox input "true"
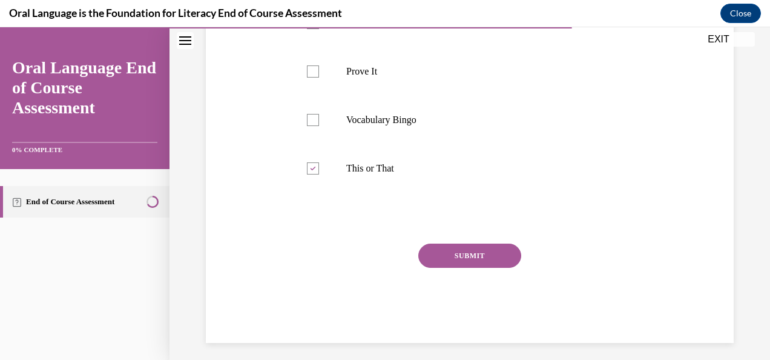
click at [480, 250] on button "SUBMIT" at bounding box center [469, 255] width 103 height 24
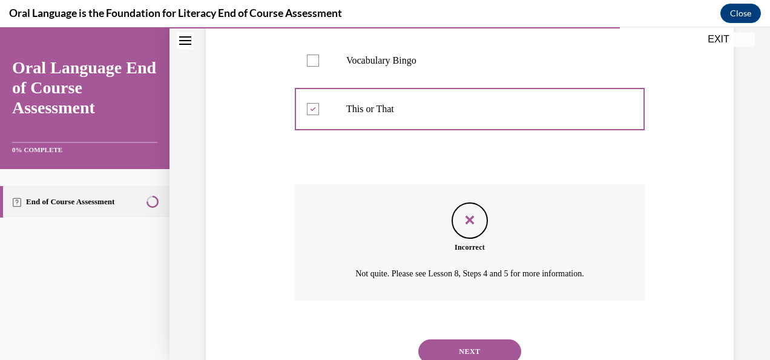
scroll to position [372, 0]
click at [467, 355] on button "NEXT" at bounding box center [469, 350] width 103 height 24
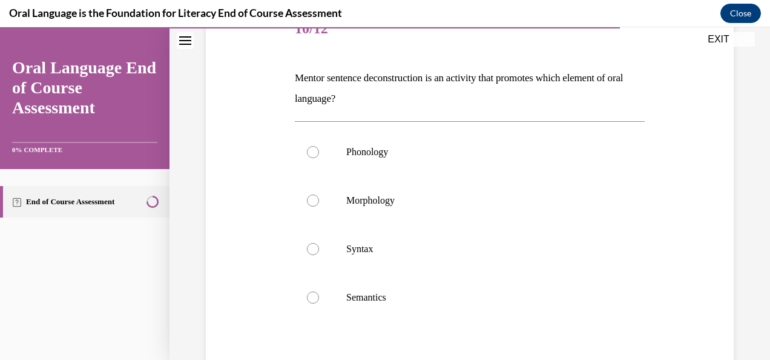
scroll to position [163, 0]
click at [323, 252] on label "Syntax" at bounding box center [470, 248] width 350 height 48
click at [319, 252] on input "Syntax" at bounding box center [313, 248] width 12 height 12
radio input "true"
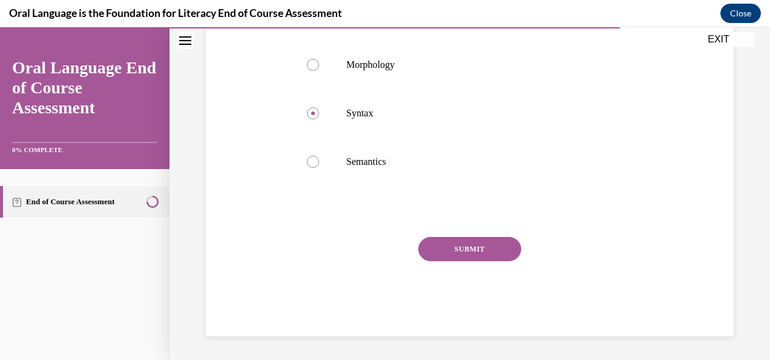
click at [467, 241] on button "SUBMIT" at bounding box center [469, 249] width 103 height 24
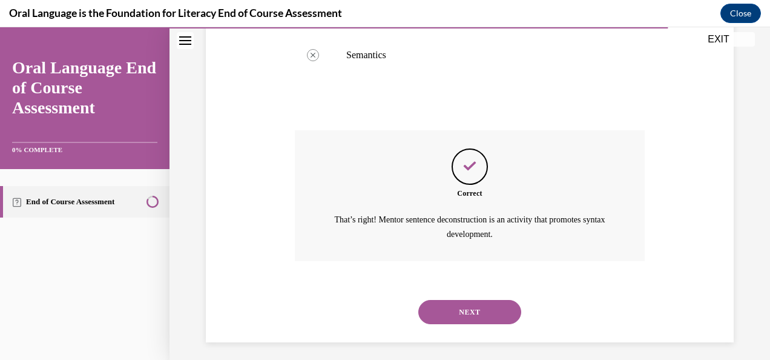
scroll to position [410, 0]
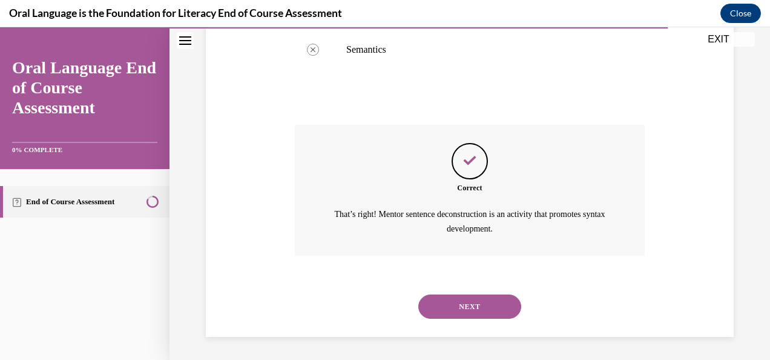
click at [466, 305] on button "NEXT" at bounding box center [469, 306] width 103 height 24
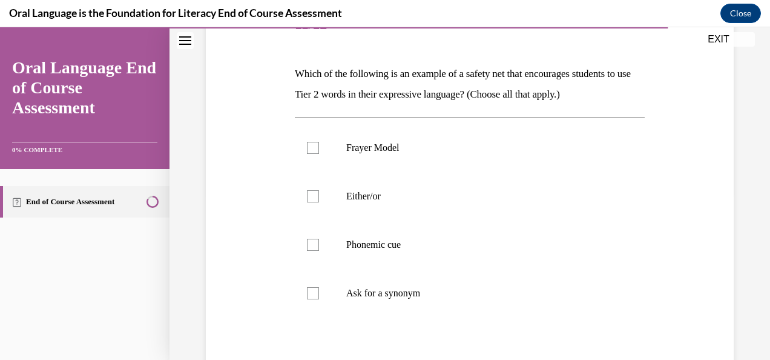
scroll to position [166, 0]
click at [435, 152] on p "Frayer Model" at bounding box center [480, 148] width 268 height 12
click at [319, 152] on input "Frayer Model" at bounding box center [313, 148] width 12 height 12
checkbox input "true"
click at [426, 208] on label "Either/or" at bounding box center [470, 197] width 350 height 48
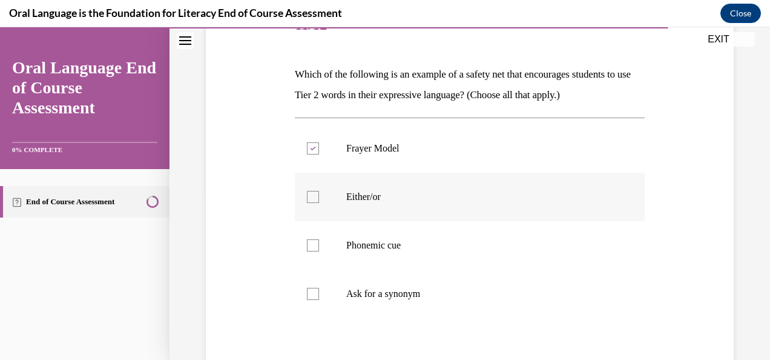
click at [319, 203] on input "Either/or" at bounding box center [313, 197] width 12 height 12
checkbox input "true"
click at [366, 155] on label "Frayer Model" at bounding box center [470, 148] width 350 height 48
click at [319, 154] on input "Frayer Model" at bounding box center [313, 148] width 12 height 12
checkbox input "false"
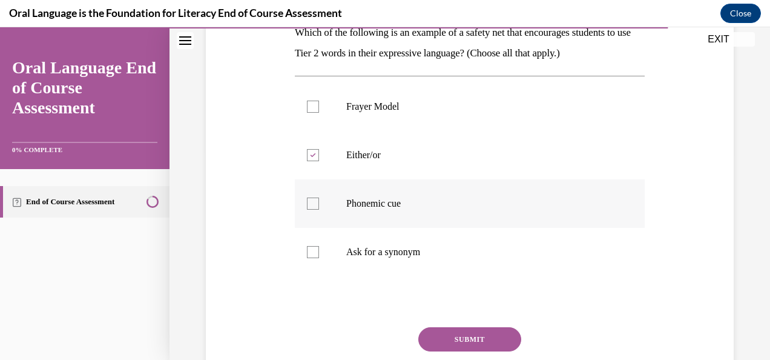
scroll to position [205, 0]
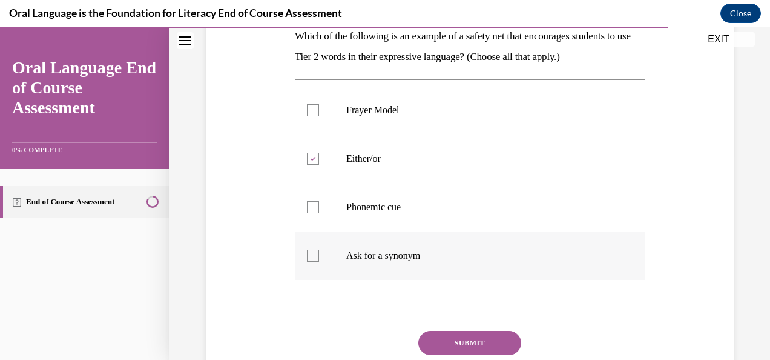
click at [396, 266] on label "Ask for a synonym" at bounding box center [470, 255] width 350 height 48
click at [319, 262] on input "Ask for a synonym" at bounding box center [313, 255] width 12 height 12
checkbox input "true"
click at [390, 207] on p "Phonemic cue" at bounding box center [480, 207] width 268 height 12
click at [319, 207] on input "Phonemic cue" at bounding box center [313, 207] width 12 height 12
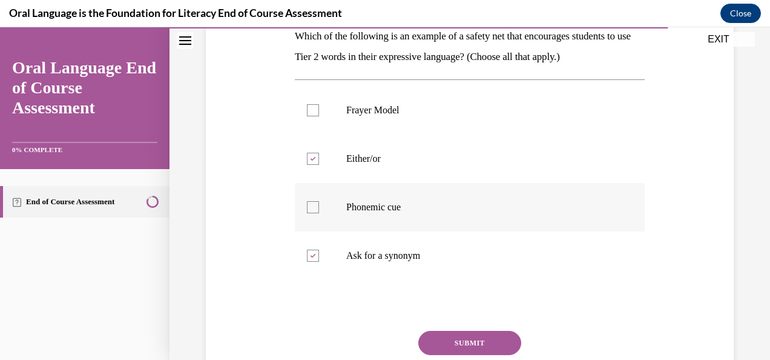
checkbox input "true"
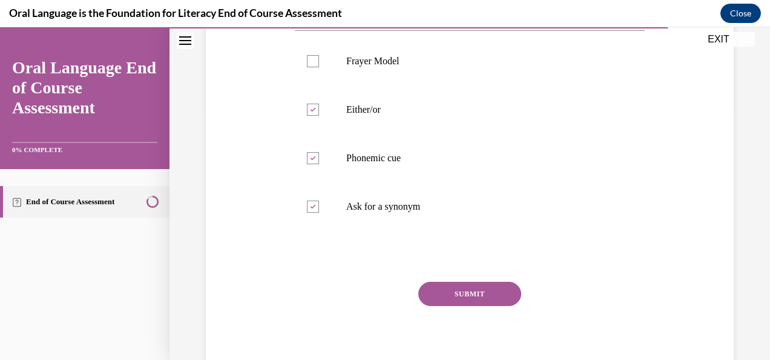
scroll to position [253, 0]
click at [489, 295] on button "SUBMIT" at bounding box center [469, 294] width 103 height 24
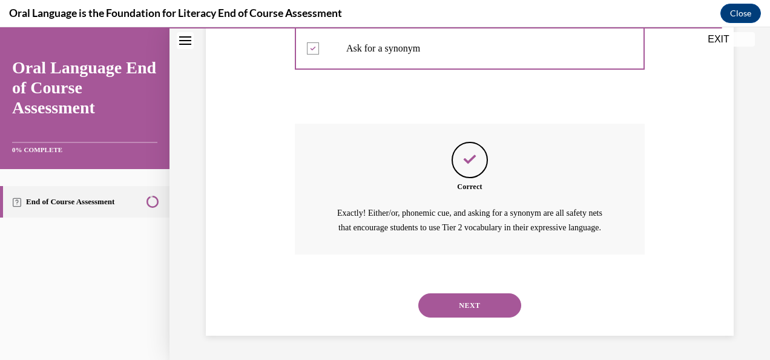
scroll to position [425, 0]
click at [487, 303] on button "NEXT" at bounding box center [469, 305] width 103 height 24
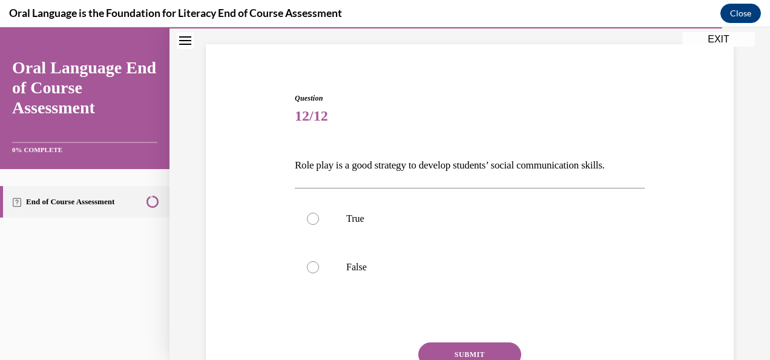
scroll to position [99, 0]
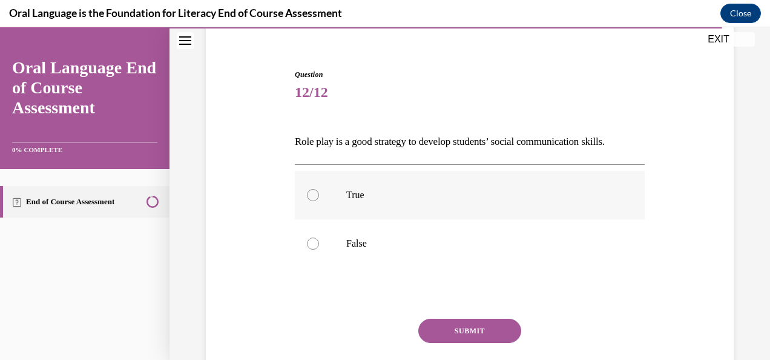
click at [318, 201] on label "True" at bounding box center [470, 195] width 350 height 48
click at [318, 201] on input "True" at bounding box center [313, 195] width 12 height 12
radio input "true"
click at [451, 331] on button "SUBMIT" at bounding box center [469, 330] width 103 height 24
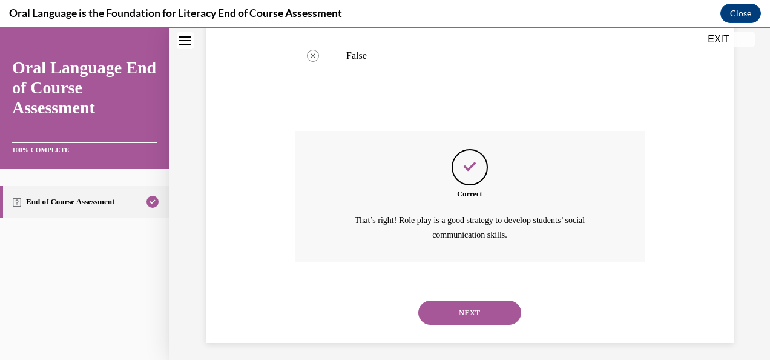
scroll to position [293, 0]
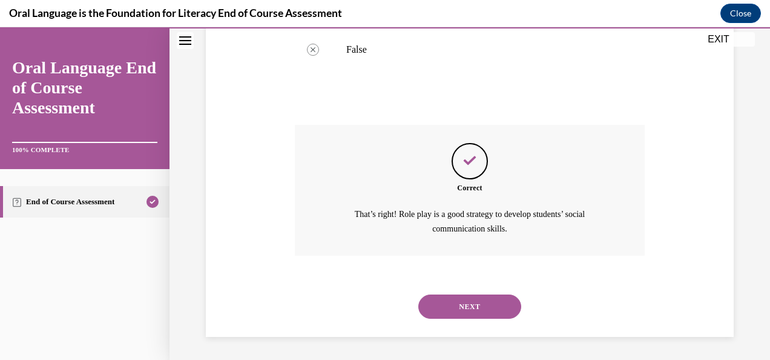
click at [459, 311] on button "NEXT" at bounding box center [469, 306] width 103 height 24
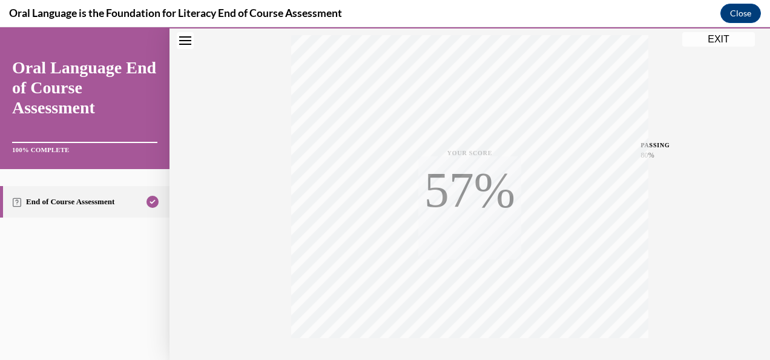
scroll to position [288, 0]
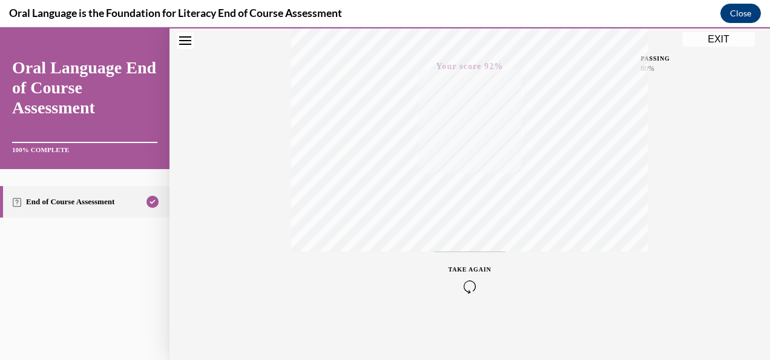
click at [712, 33] on button "EXIT" at bounding box center [718, 39] width 73 height 15
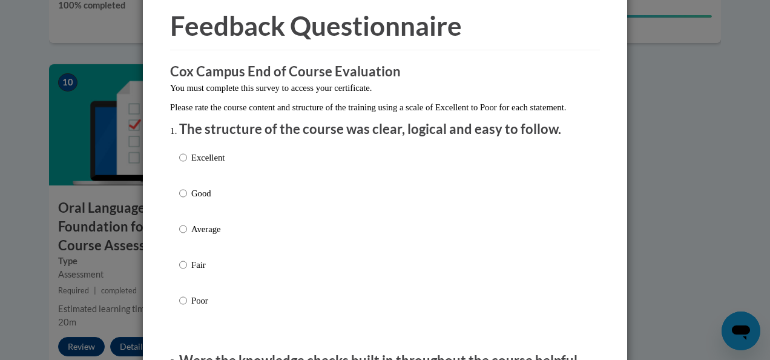
scroll to position [50, 0]
click at [197, 163] on p "Excellent" at bounding box center [207, 156] width 33 height 13
click at [187, 163] on input "Excellent" at bounding box center [183, 156] width 8 height 13
radio input "true"
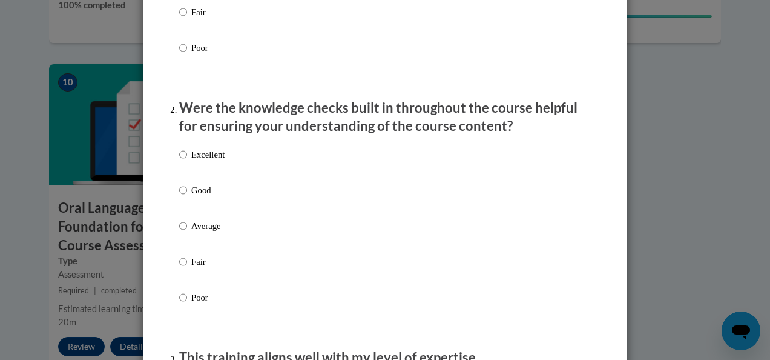
scroll to position [303, 0]
click at [232, 235] on div "Excellent Good Average Fair Poor" at bounding box center [385, 238] width 412 height 197
click at [204, 231] on p "Average" at bounding box center [207, 224] width 33 height 13
click at [187, 231] on input "Average" at bounding box center [183, 224] width 8 height 13
radio input "true"
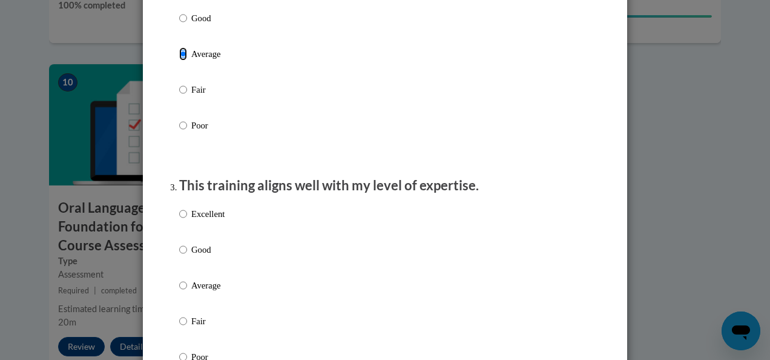
scroll to position [474, 0]
click at [207, 220] on p "Excellent" at bounding box center [207, 212] width 33 height 13
click at [187, 220] on input "Excellent" at bounding box center [183, 212] width 8 height 13
radio input "true"
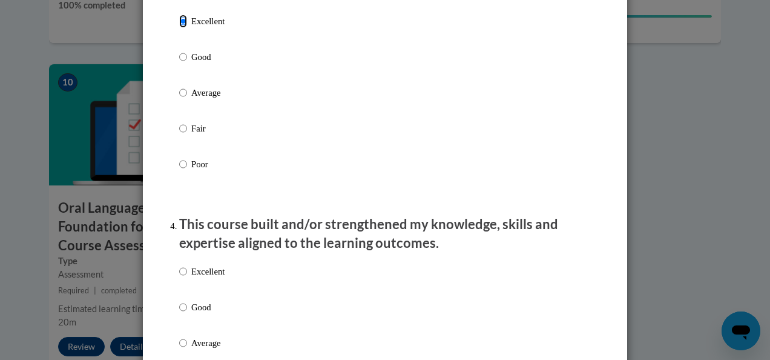
scroll to position [666, 0]
click at [209, 289] on label "Excellent" at bounding box center [201, 280] width 45 height 33
click at [187, 277] on input "Excellent" at bounding box center [183, 270] width 8 height 13
radio input "true"
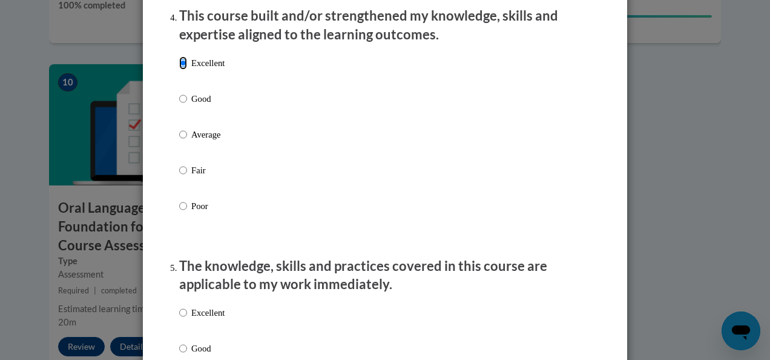
scroll to position [875, 0]
click at [205, 318] on p "Excellent" at bounding box center [207, 311] width 33 height 13
click at [187, 318] on input "Excellent" at bounding box center [183, 311] width 8 height 13
radio input "true"
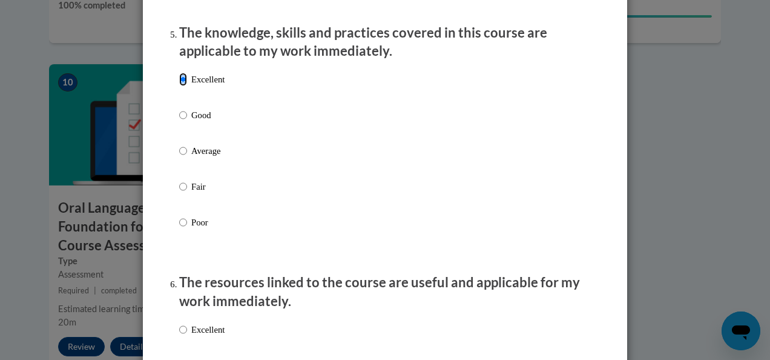
scroll to position [1108, 0]
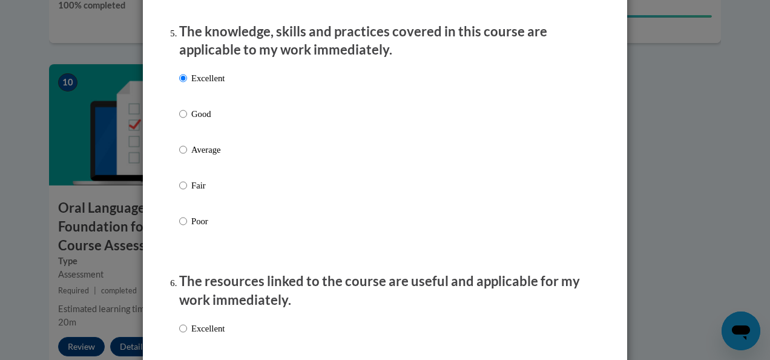
click at [212, 335] on p "Excellent" at bounding box center [207, 327] width 33 height 13
click at [187, 335] on input "Excellent" at bounding box center [183, 327] width 8 height 13
radio input "true"
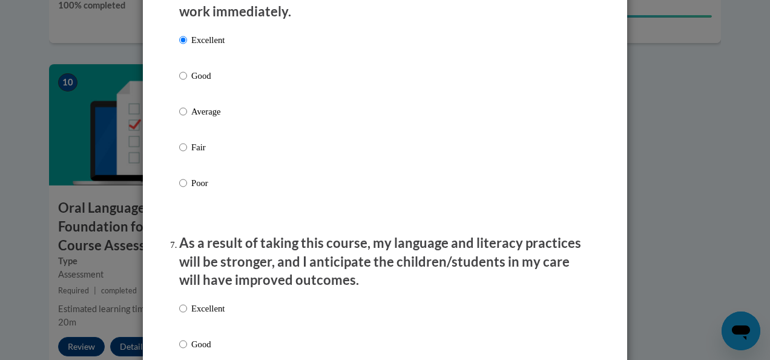
click at [212, 315] on p "Excellent" at bounding box center [207, 307] width 33 height 13
click at [187, 315] on input "Excellent" at bounding box center [183, 307] width 8 height 13
radio input "true"
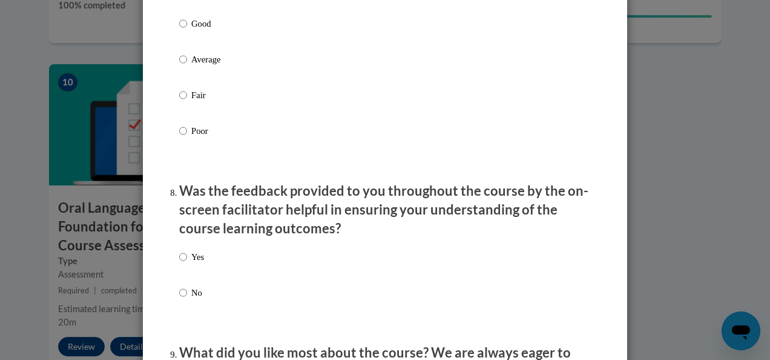
scroll to position [1717, 0]
click at [200, 260] on p "Yes" at bounding box center [197, 255] width 13 height 13
click at [187, 260] on input "Yes" at bounding box center [183, 255] width 8 height 13
radio input "true"
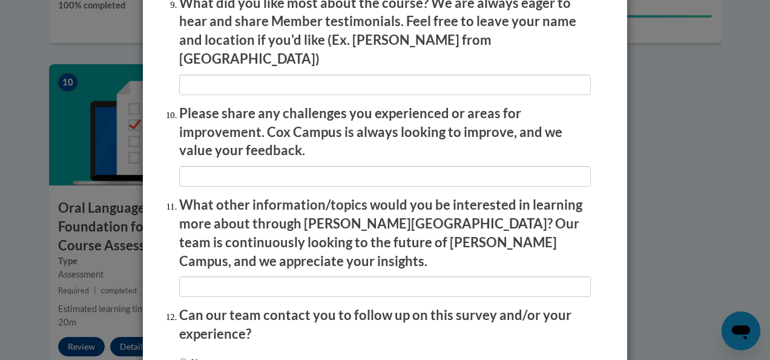
scroll to position [2157, 0]
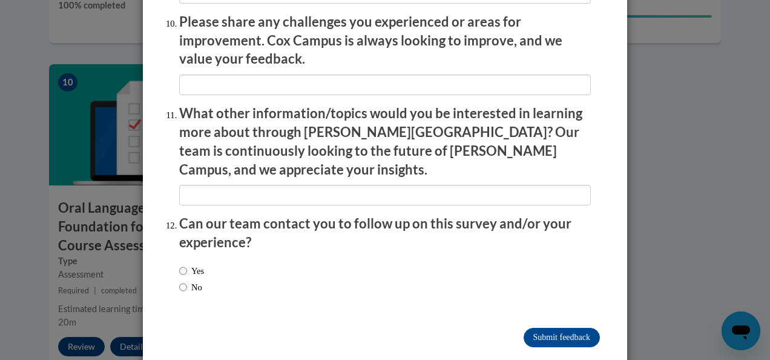
click at [253, 269] on div "Yes No" at bounding box center [385, 280] width 412 height 45
click at [183, 258] on div "Yes No" at bounding box center [191, 279] width 25 height 42
click at [179, 280] on input "No" at bounding box center [183, 286] width 8 height 13
radio input "true"
click at [567, 327] on input "Submit feedback" at bounding box center [562, 336] width 76 height 19
